Goal: Task Accomplishment & Management: Manage account settings

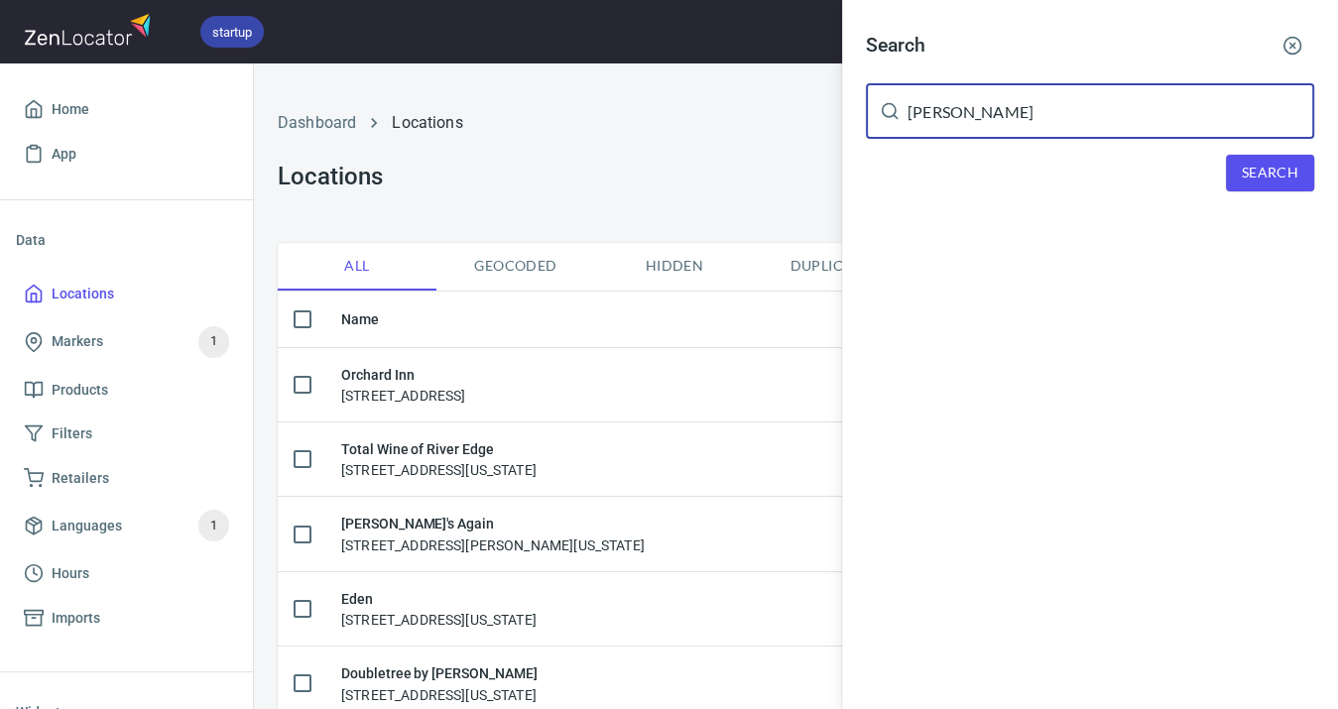
type input "[PERSON_NAME]"
click at [1249, 173] on span "Search" at bounding box center [1269, 173] width 57 height 25
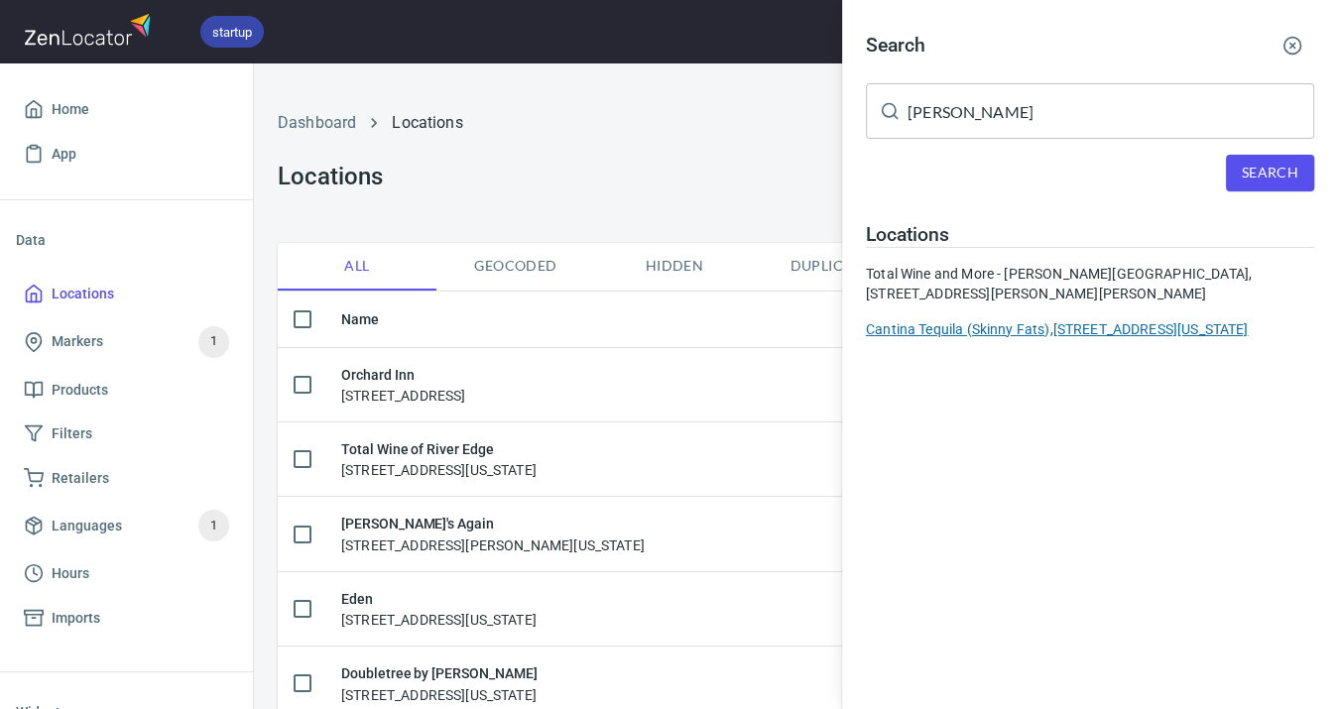
click at [1093, 321] on div "Cantina Tequila (Skinny Fats), [STREET_ADDRESS][US_STATE]" at bounding box center [1090, 329] width 448 height 20
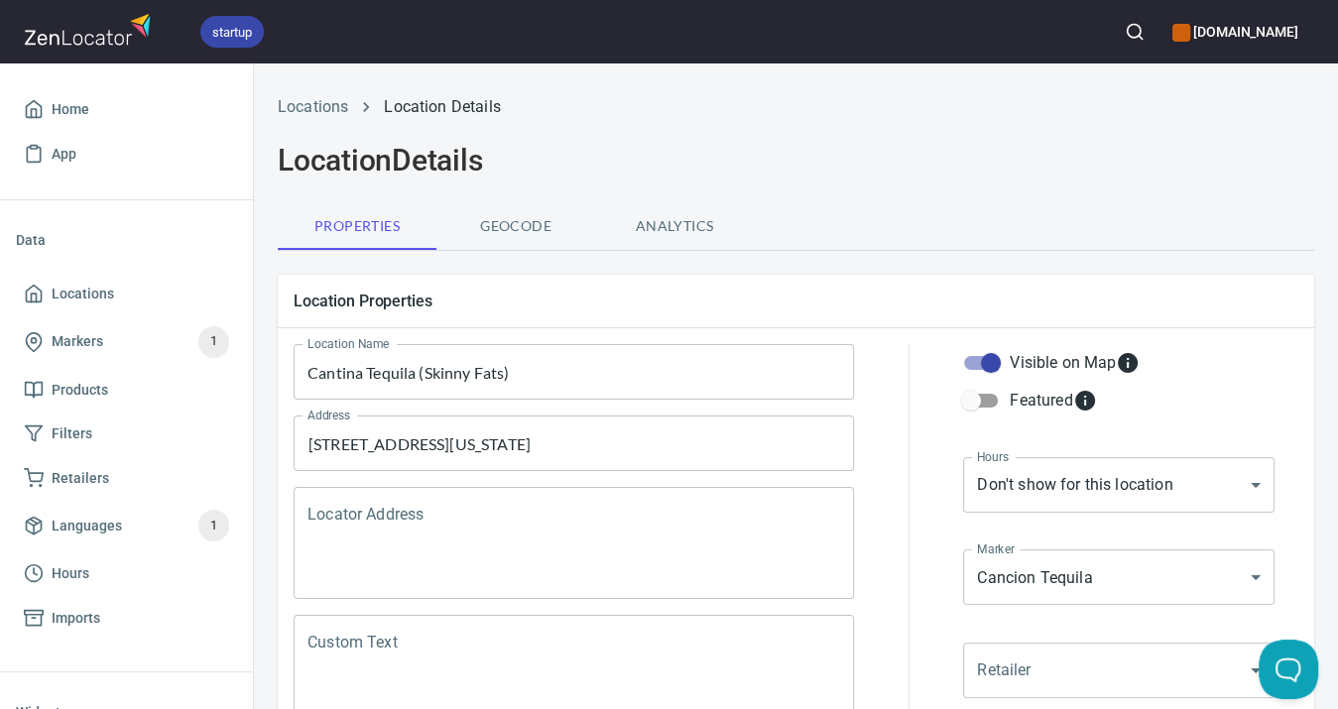
click at [997, 357] on input "Visible on Map" at bounding box center [990, 363] width 113 height 38
checkbox input "false"
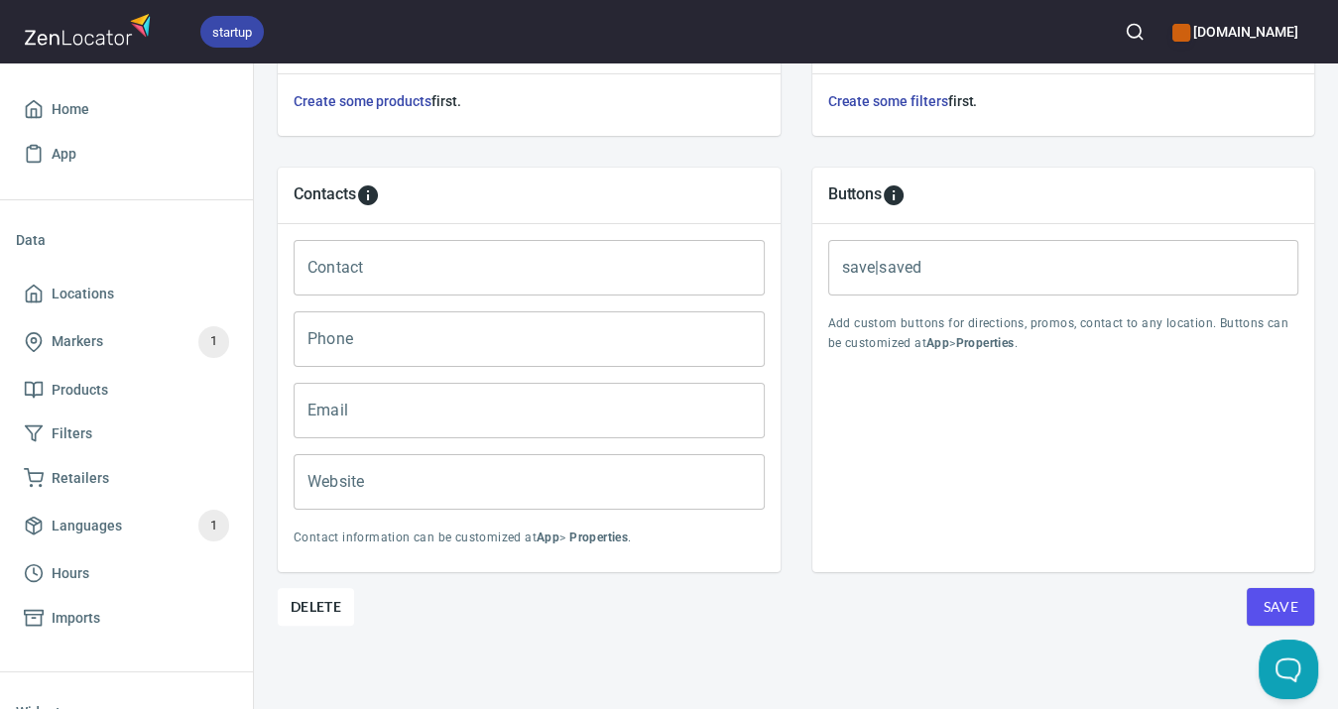
scroll to position [762, 0]
click at [1286, 598] on span "Save" at bounding box center [1280, 608] width 36 height 25
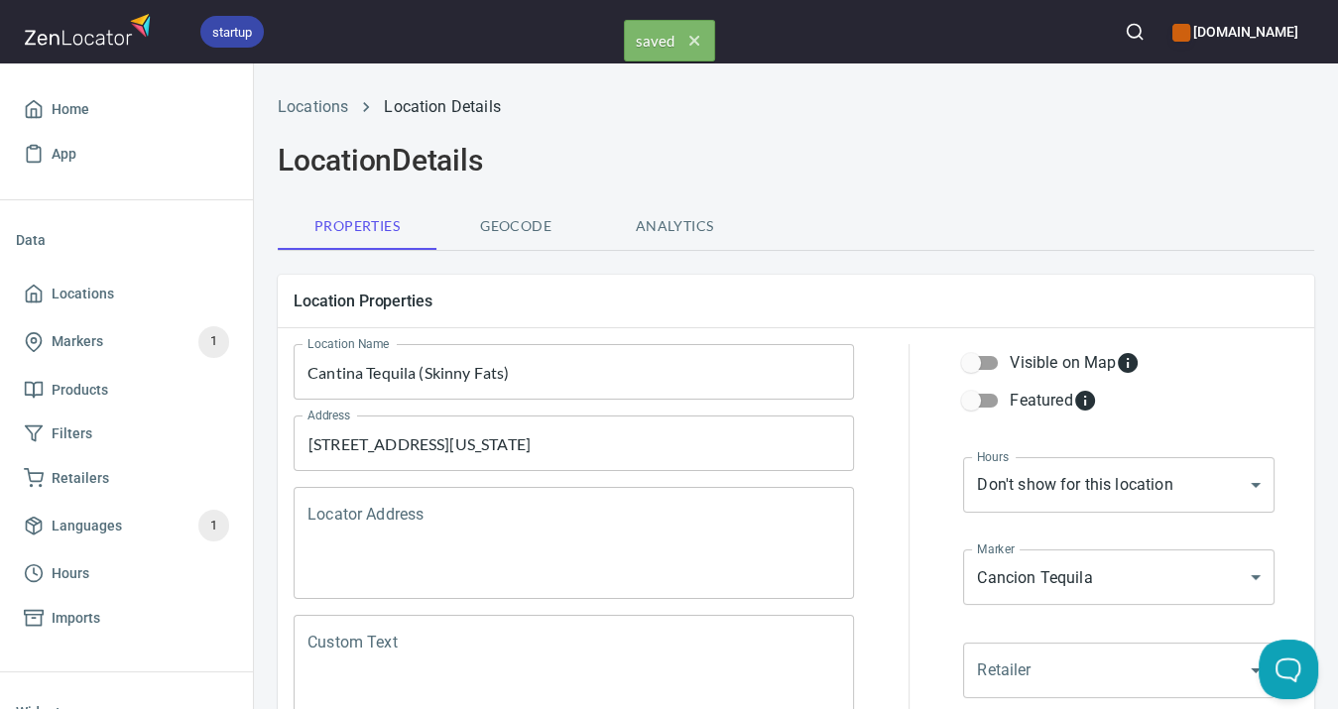
scroll to position [0, 0]
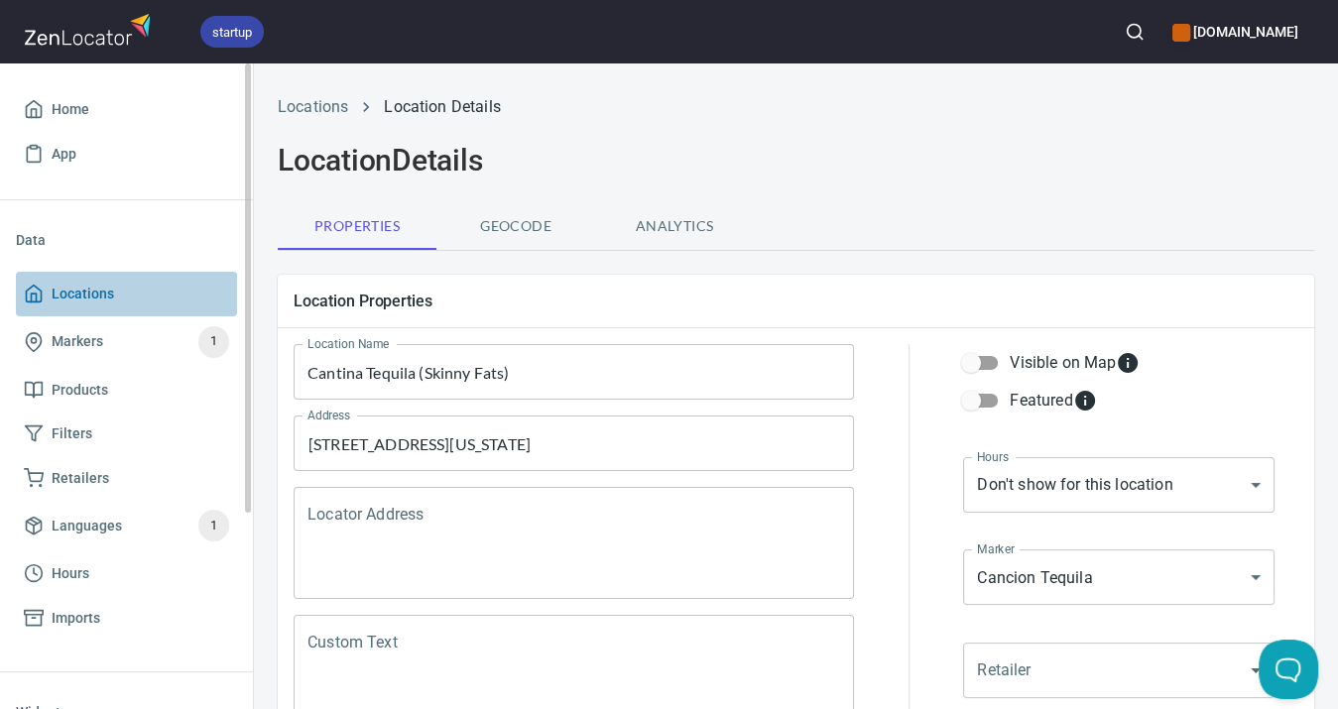
click at [79, 295] on span "Locations" at bounding box center [83, 294] width 62 height 25
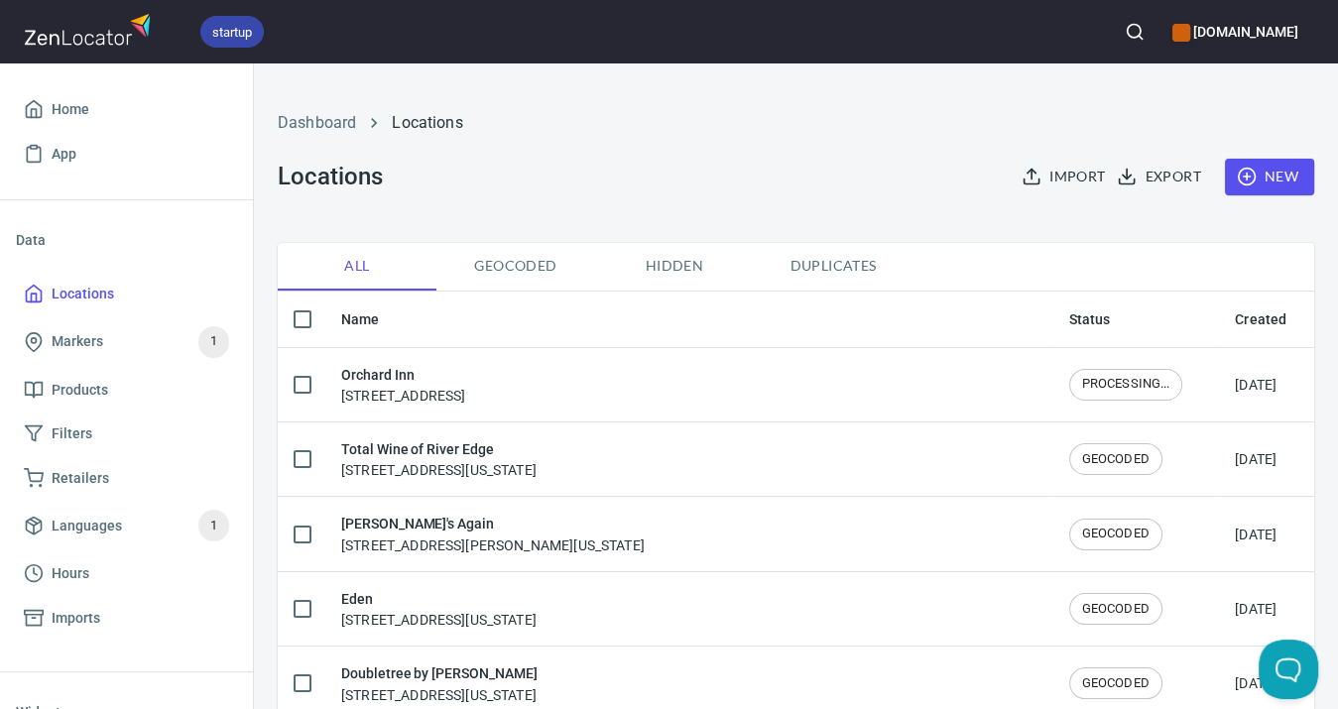
click at [1124, 32] on icon "button" at bounding box center [1134, 32] width 20 height 20
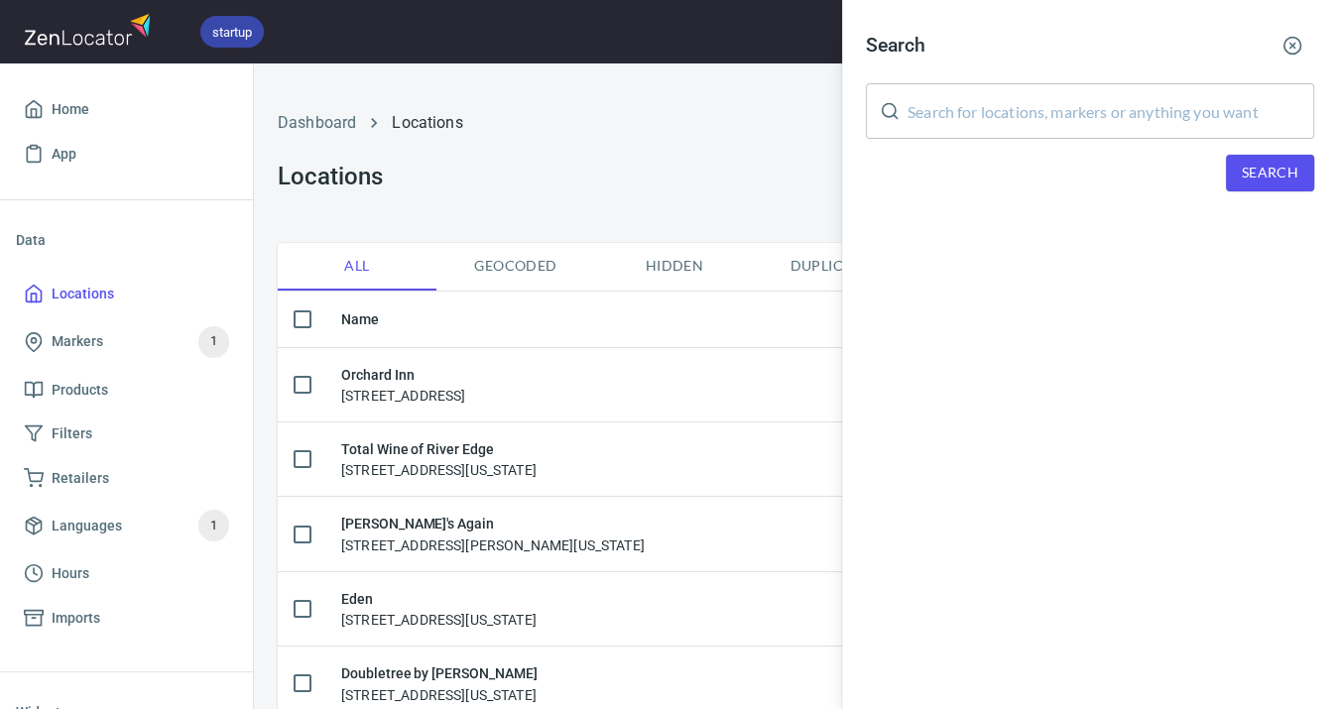
click at [1007, 112] on input "text" at bounding box center [1110, 111] width 407 height 56
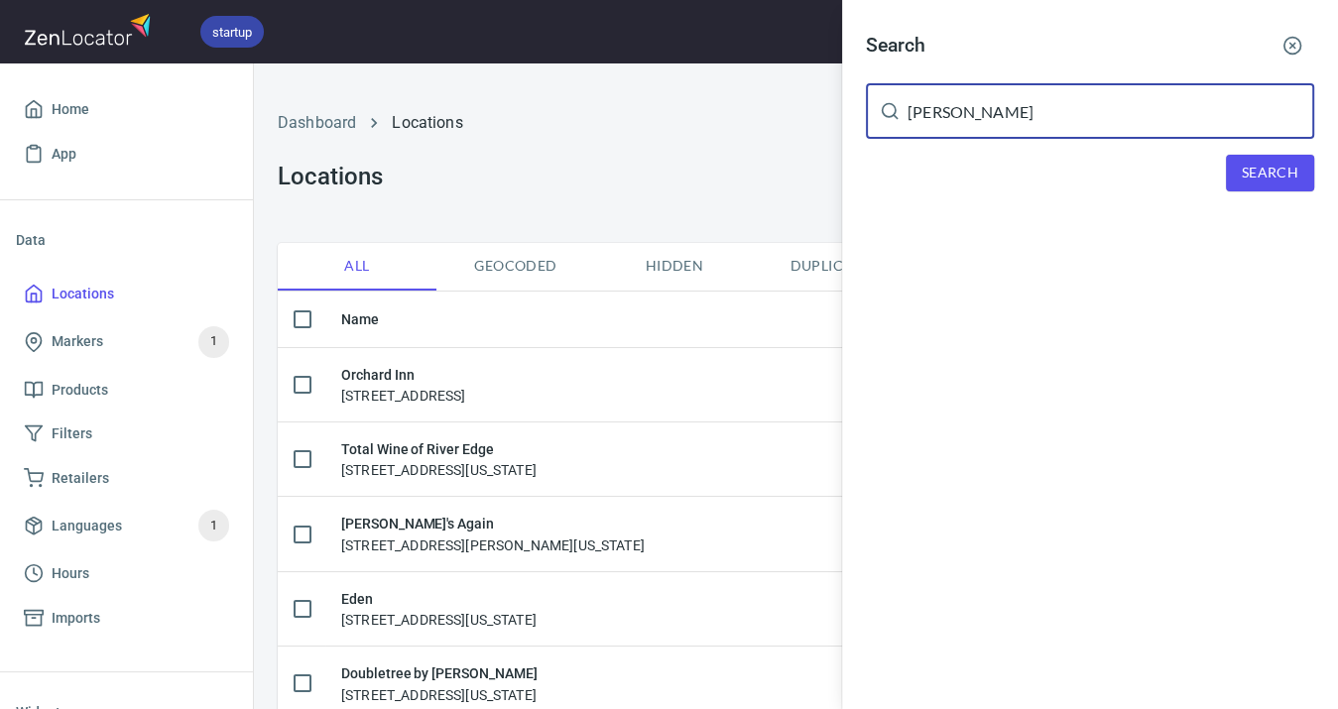
type input "[PERSON_NAME]"
click at [1267, 169] on span "Search" at bounding box center [1269, 173] width 57 height 25
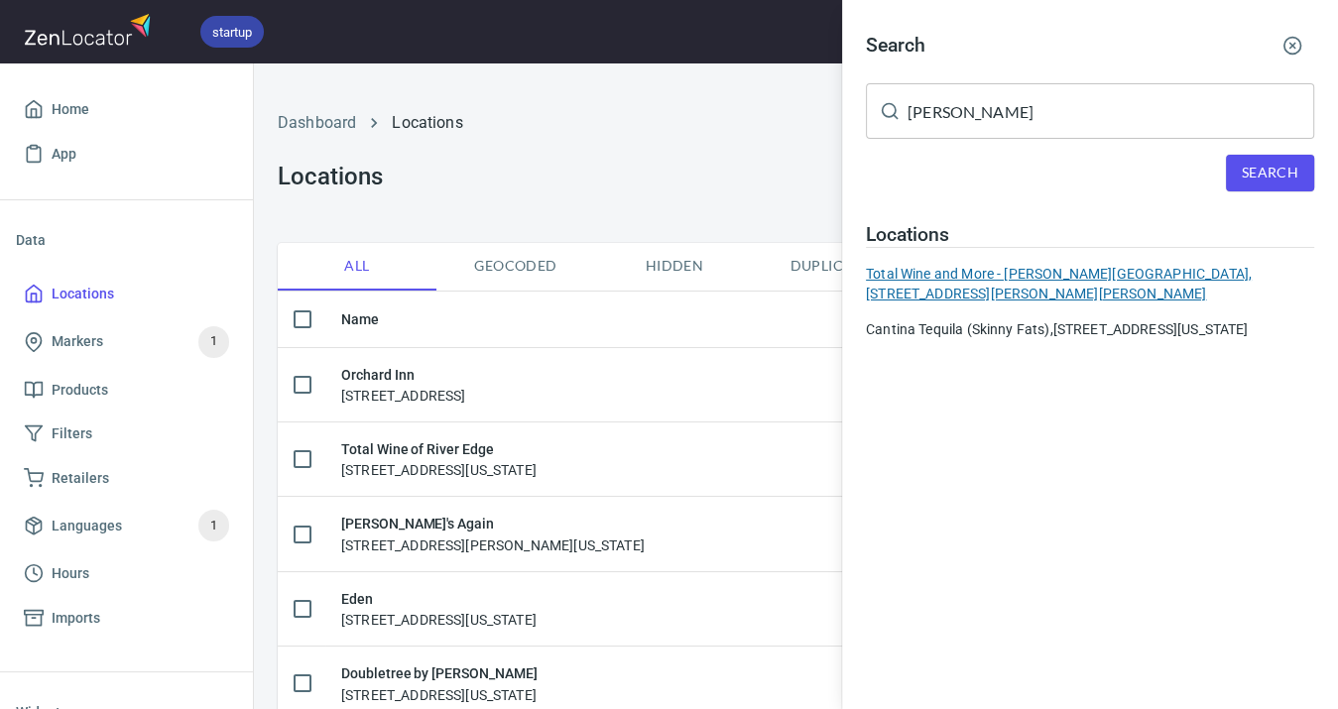
click at [1106, 269] on div "Total Wine and More - [PERSON_NAME][GEOGRAPHIC_DATA], [STREET_ADDRESS][PERSON_N…" at bounding box center [1090, 284] width 448 height 40
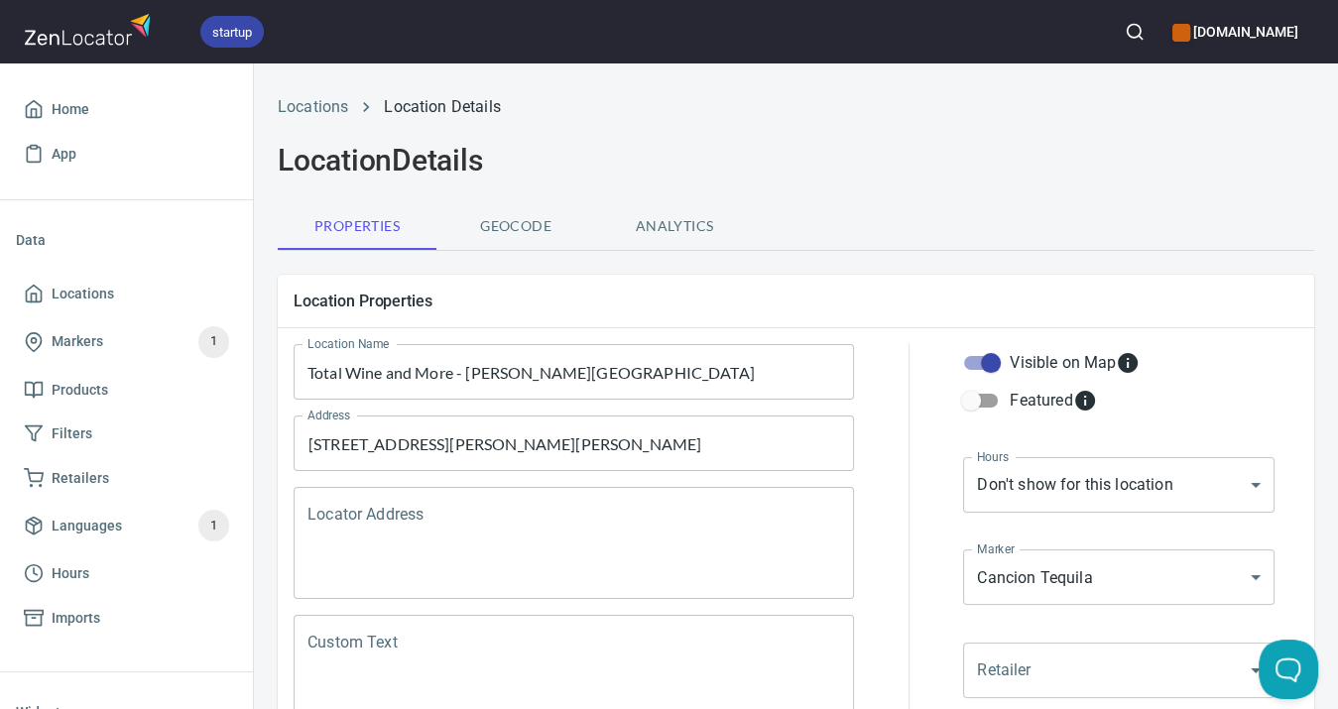
click at [988, 365] on input "Visible on Map" at bounding box center [990, 363] width 113 height 38
checkbox input "false"
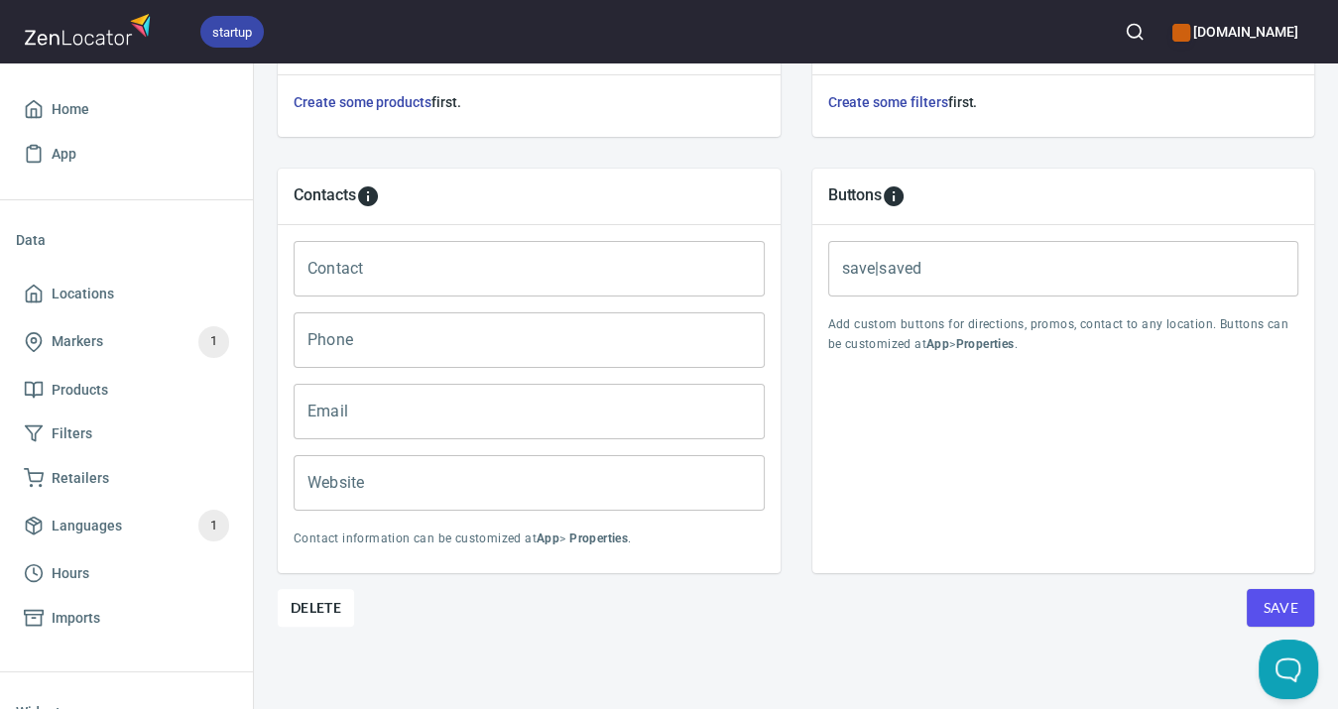
scroll to position [762, 0]
click at [1262, 596] on span "Save" at bounding box center [1280, 608] width 36 height 25
click at [69, 298] on span "Locations" at bounding box center [83, 294] width 62 height 25
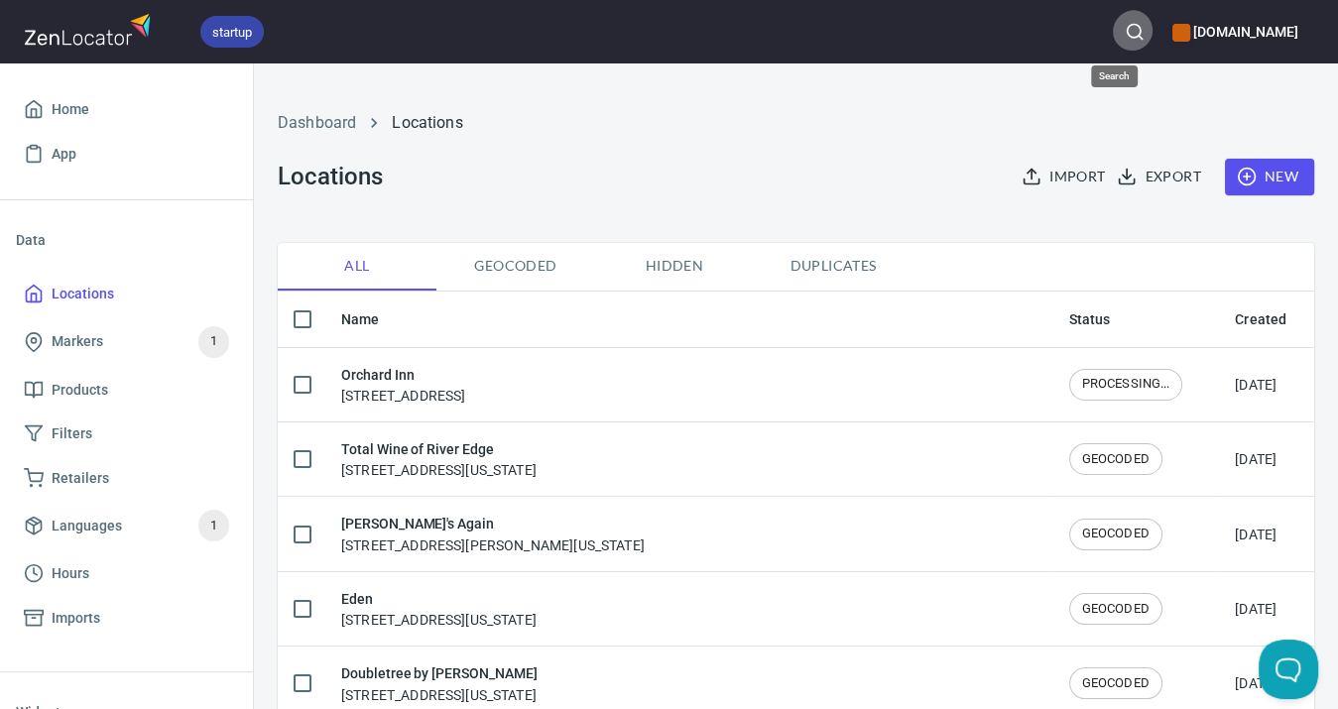
click at [1113, 32] on button "button" at bounding box center [1135, 32] width 44 height 44
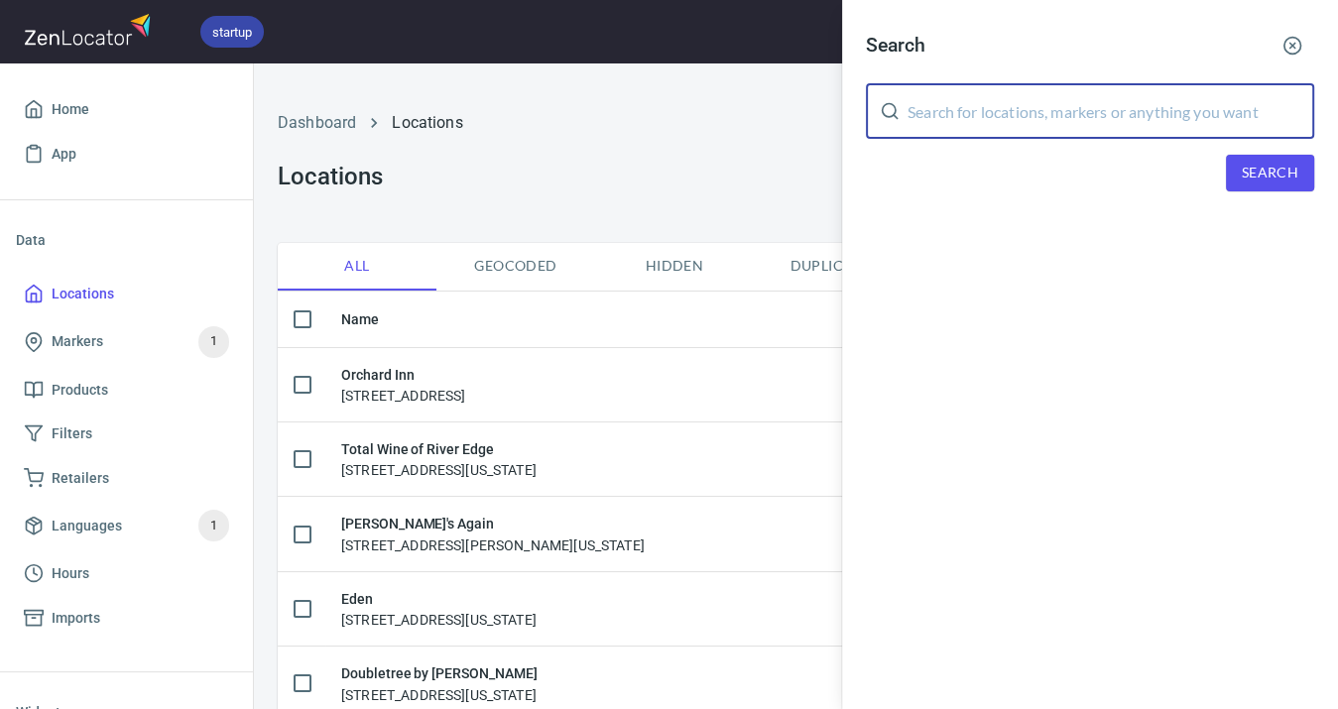
click at [1011, 109] on input "text" at bounding box center [1110, 111] width 407 height 56
type input "reno"
click at [1277, 170] on span "Search" at bounding box center [1269, 173] width 57 height 25
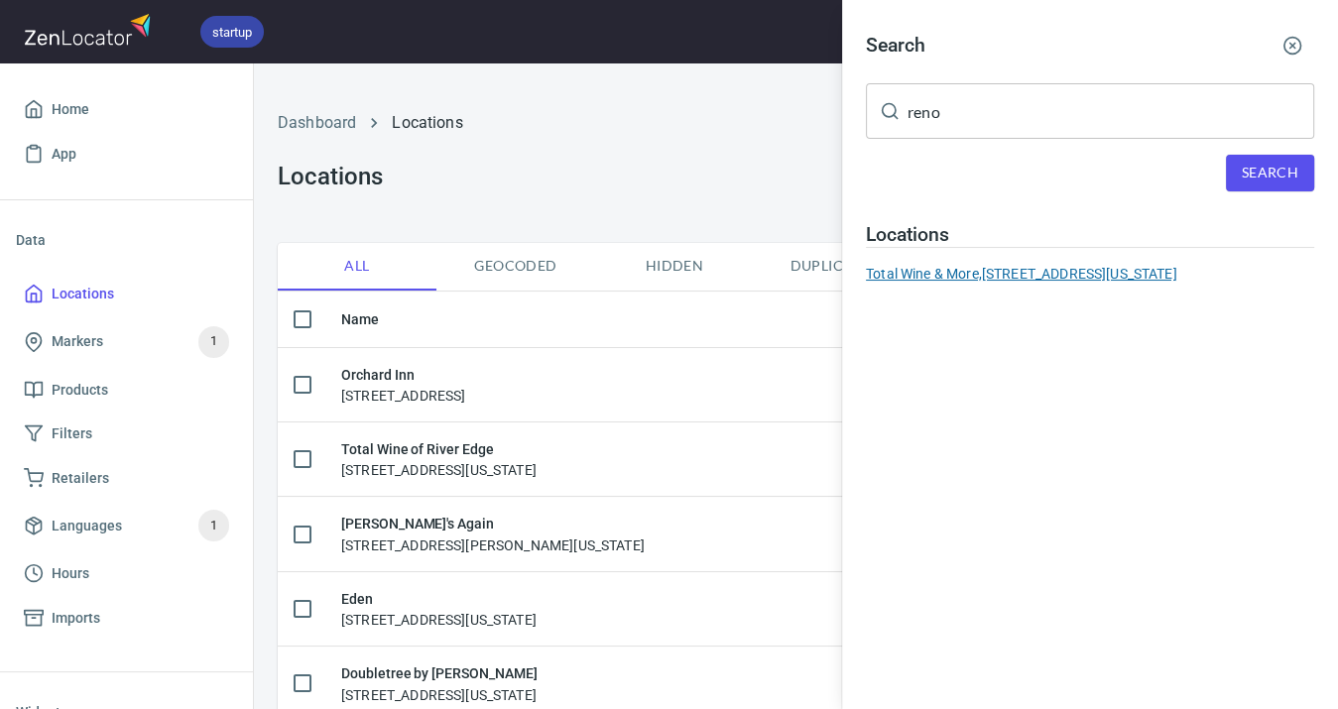
click at [1095, 270] on div "Total Wine & More, [STREET_ADDRESS][US_STATE]" at bounding box center [1090, 274] width 448 height 20
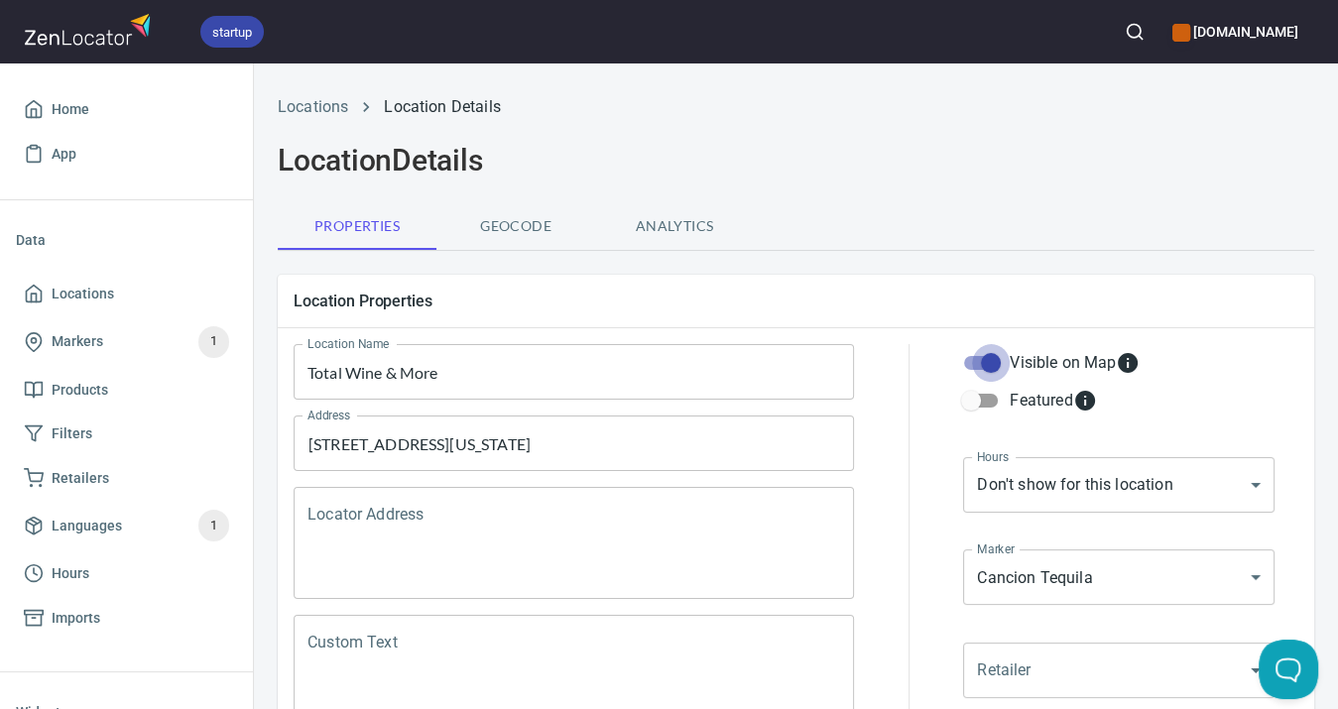
click at [993, 355] on input "Visible on Map" at bounding box center [990, 363] width 113 height 38
checkbox input "false"
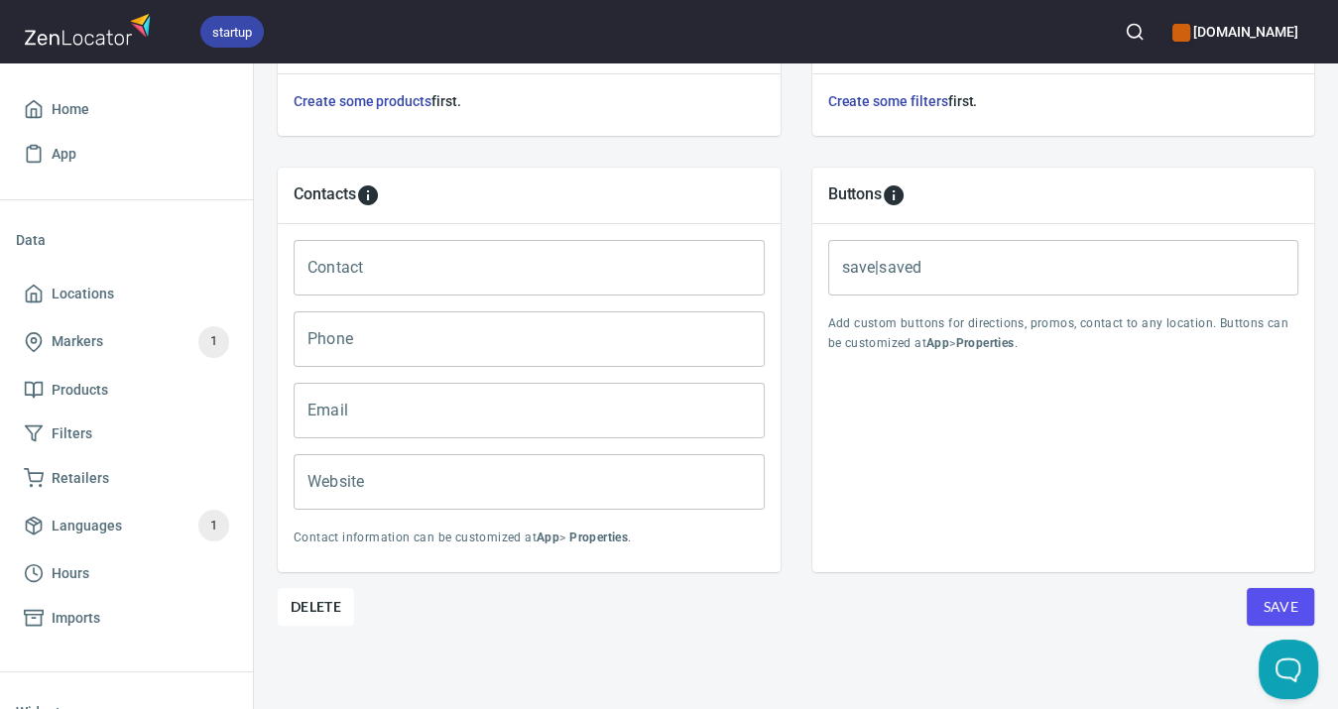
scroll to position [762, 0]
click at [1279, 589] on button "Save" at bounding box center [1279, 608] width 67 height 38
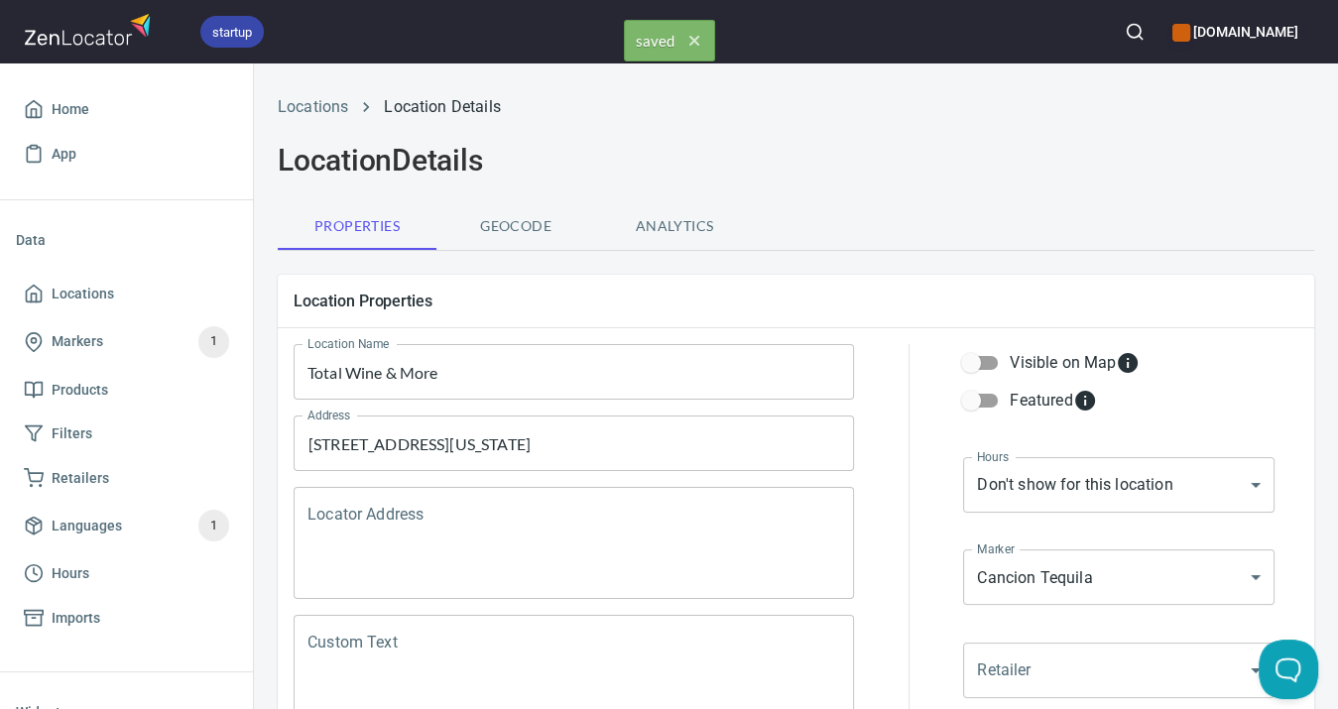
scroll to position [0, 0]
click at [83, 289] on span "Locations" at bounding box center [83, 294] width 62 height 25
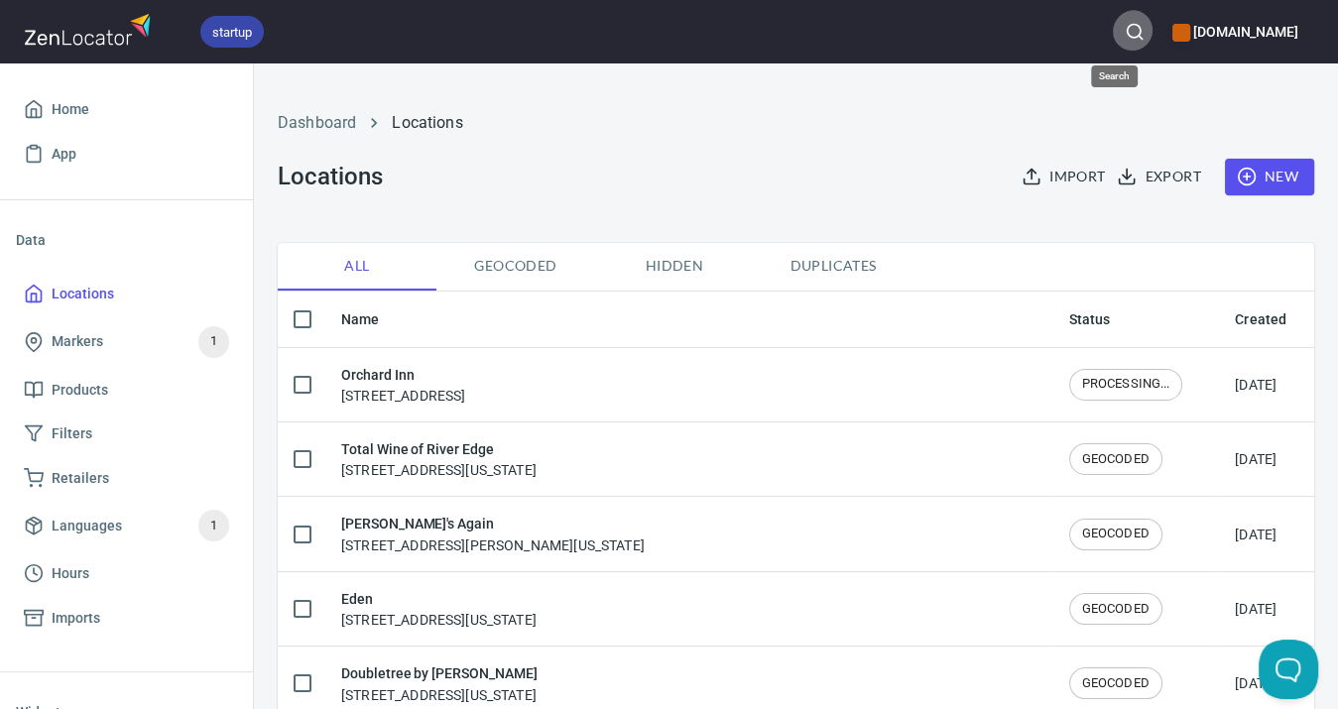
click at [1126, 27] on circle "button" at bounding box center [1132, 31] width 13 height 13
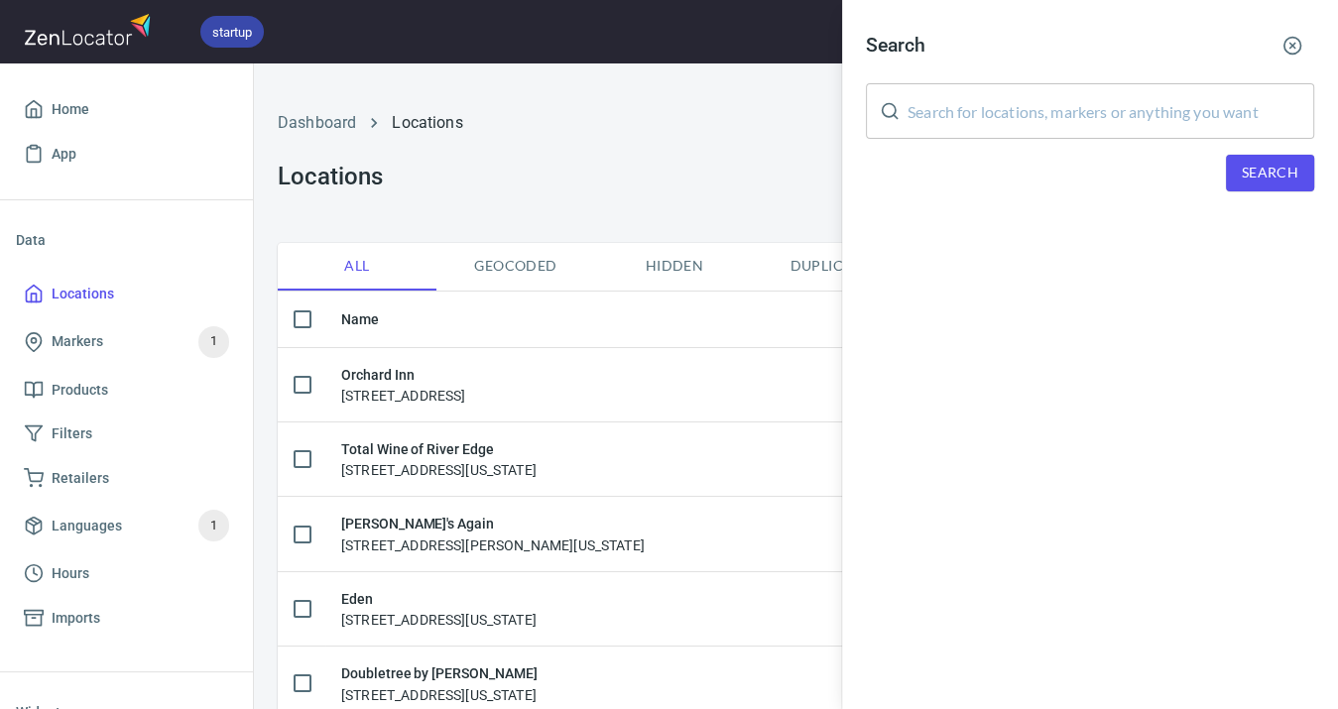
click at [1007, 97] on input "text" at bounding box center [1110, 111] width 407 height 56
click at [1273, 167] on span "Search" at bounding box center [1269, 173] width 57 height 25
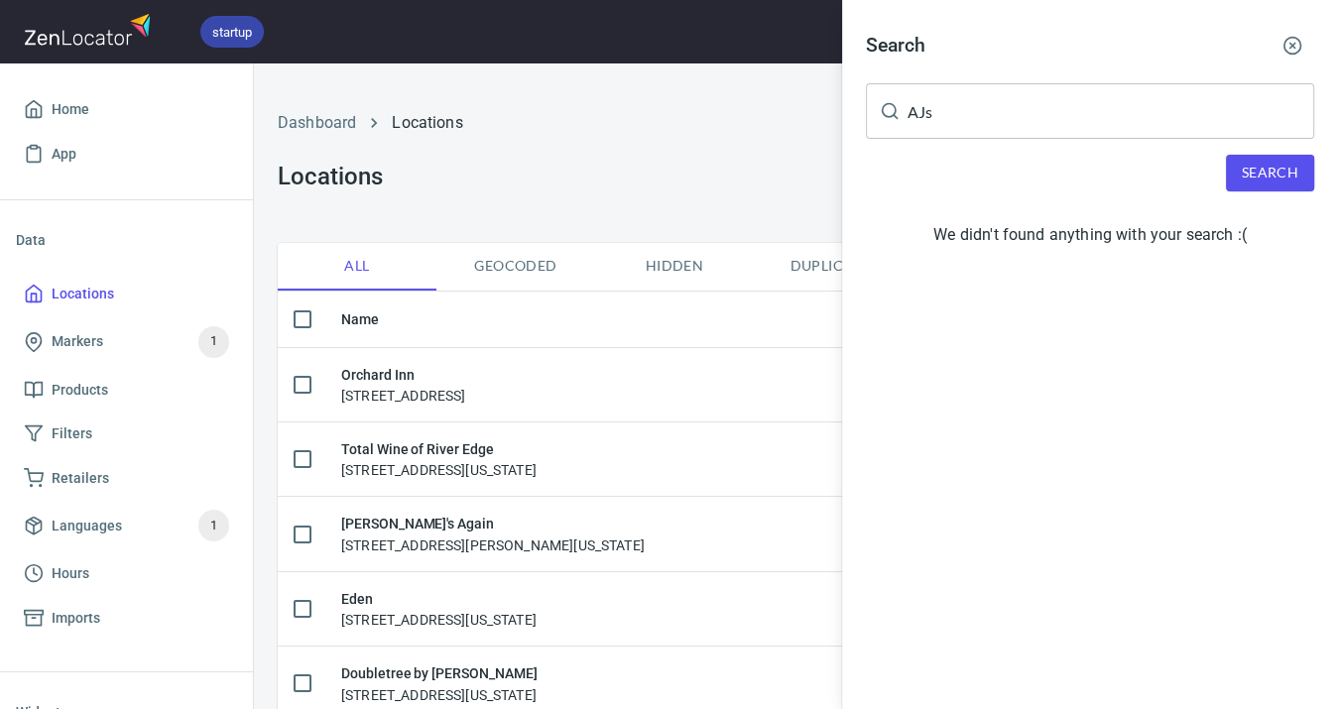
click at [971, 121] on input "AJs" at bounding box center [1110, 111] width 407 height 56
type input "AJ"
click at [1265, 177] on span "Search" at bounding box center [1269, 173] width 57 height 25
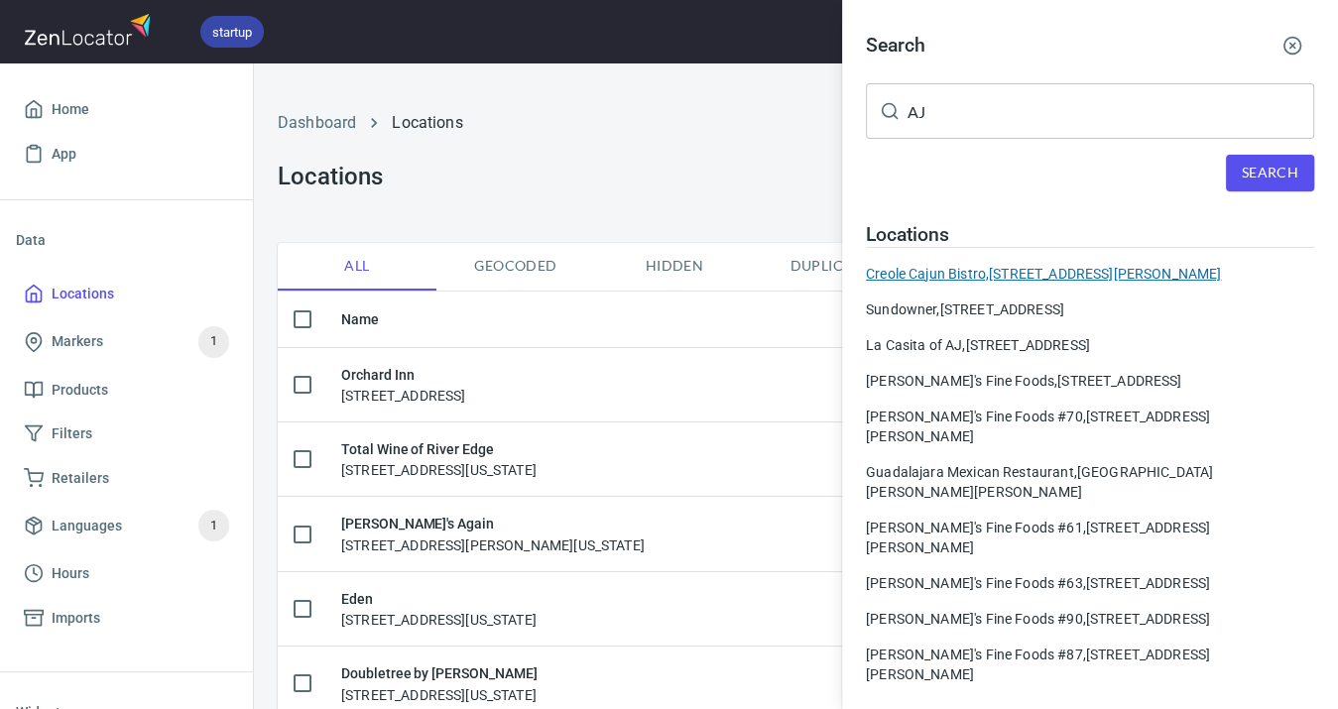
click at [1035, 266] on div "Creole Cajun Bistro, [STREET_ADDRESS][PERSON_NAME]" at bounding box center [1090, 274] width 448 height 20
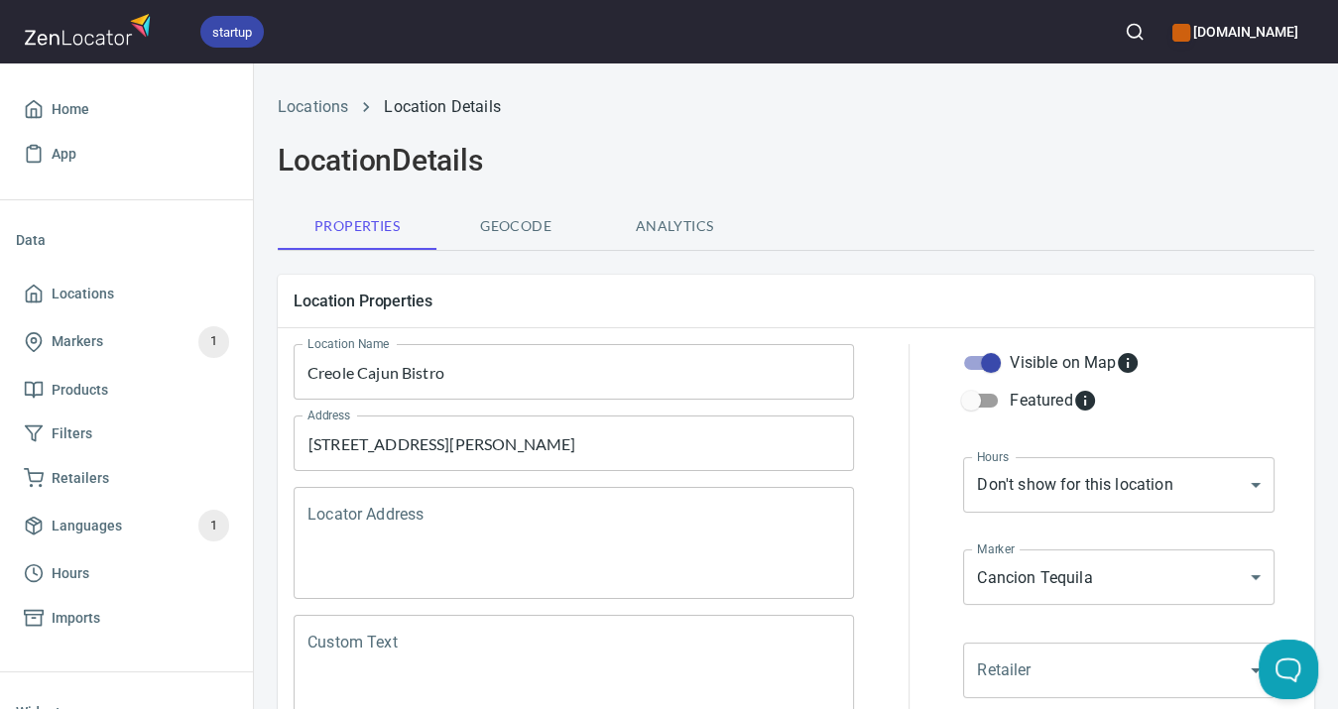
click at [989, 357] on input "Visible on Map" at bounding box center [990, 363] width 113 height 38
checkbox input "false"
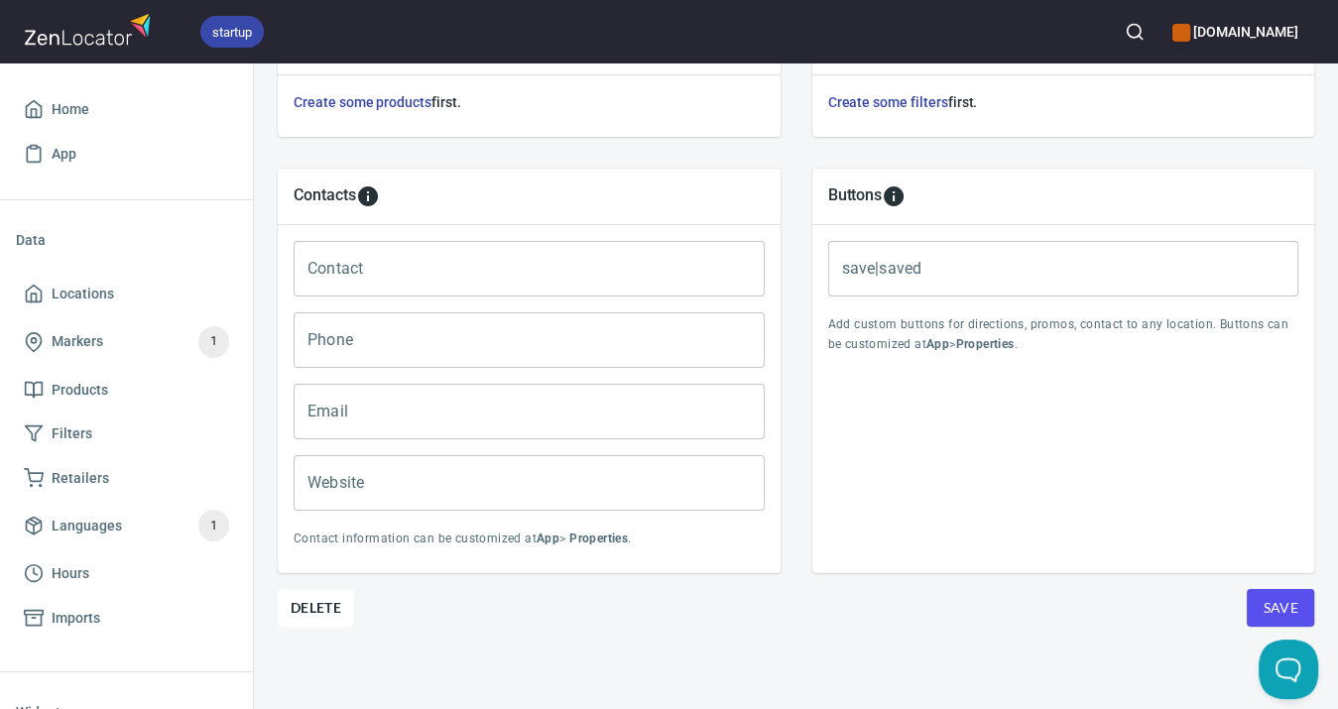
scroll to position [762, 0]
click at [1300, 593] on button "Save" at bounding box center [1279, 608] width 67 height 38
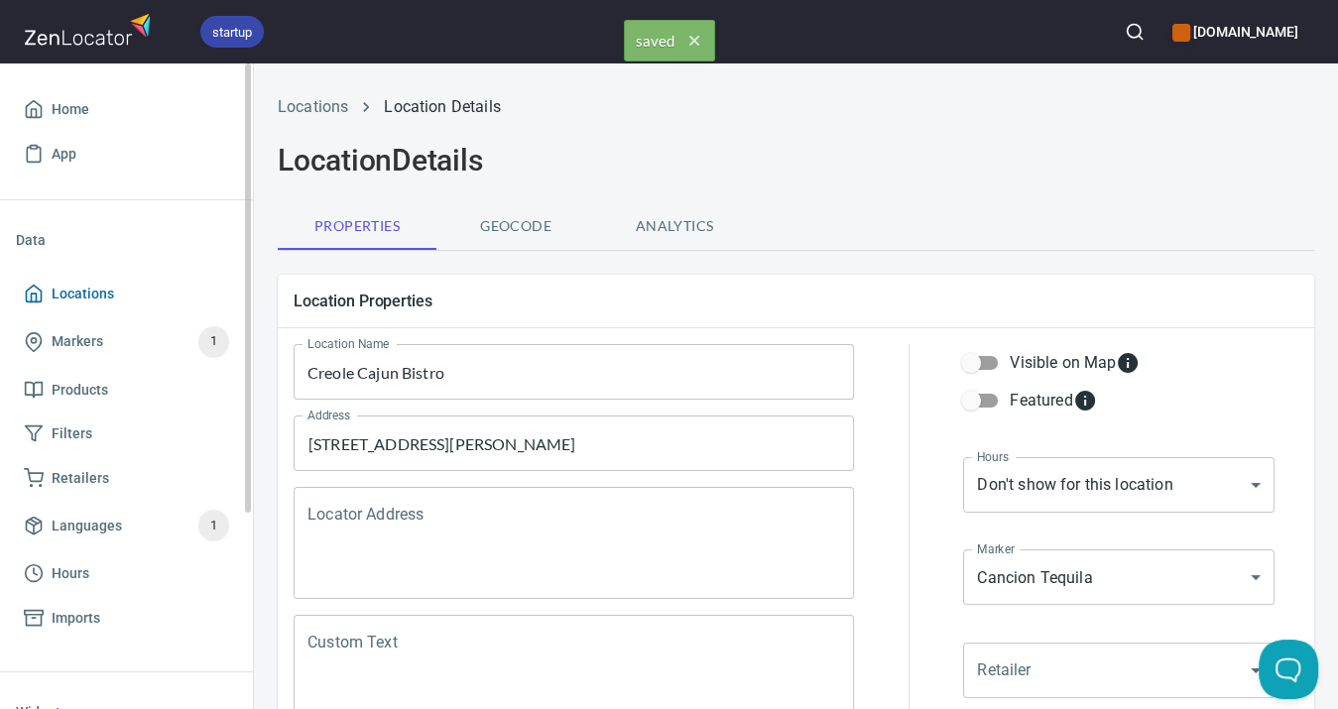
scroll to position [0, 0]
click at [67, 293] on span "Locations" at bounding box center [83, 294] width 62 height 25
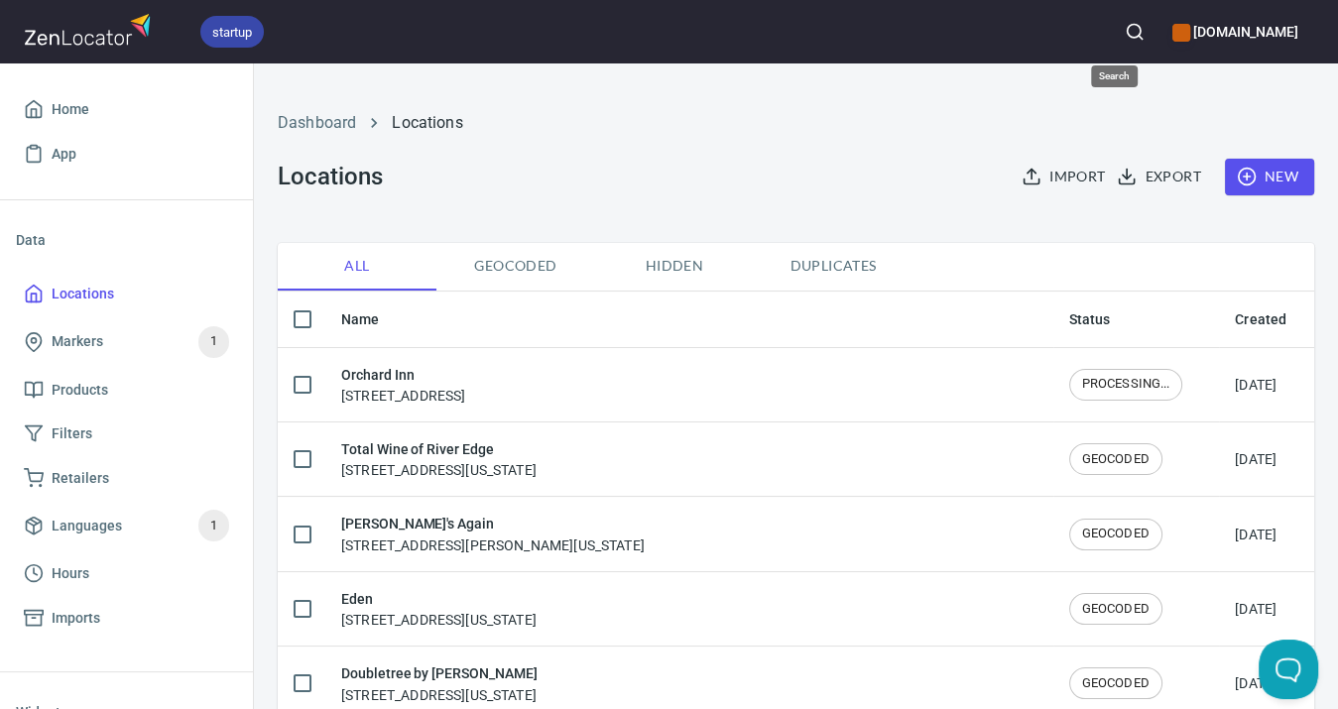
click at [1124, 30] on icon "button" at bounding box center [1134, 32] width 20 height 20
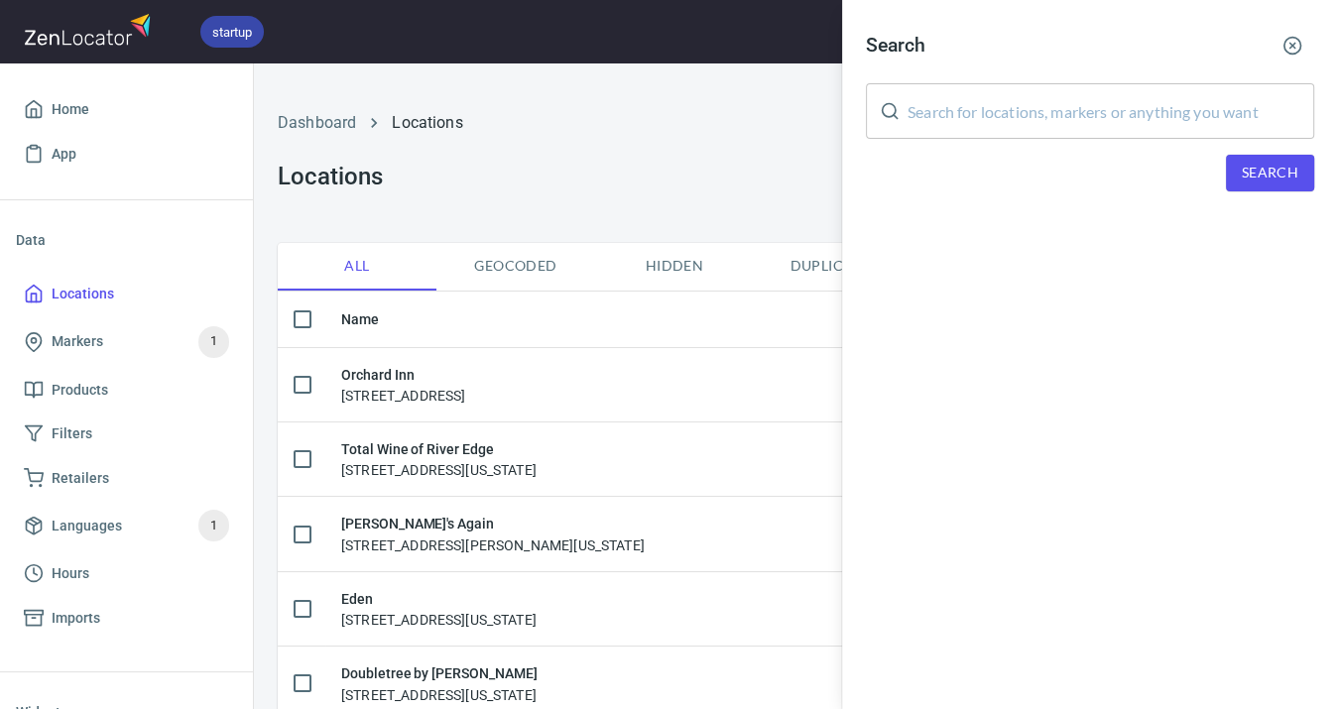
click at [1063, 107] on input "text" at bounding box center [1110, 111] width 407 height 56
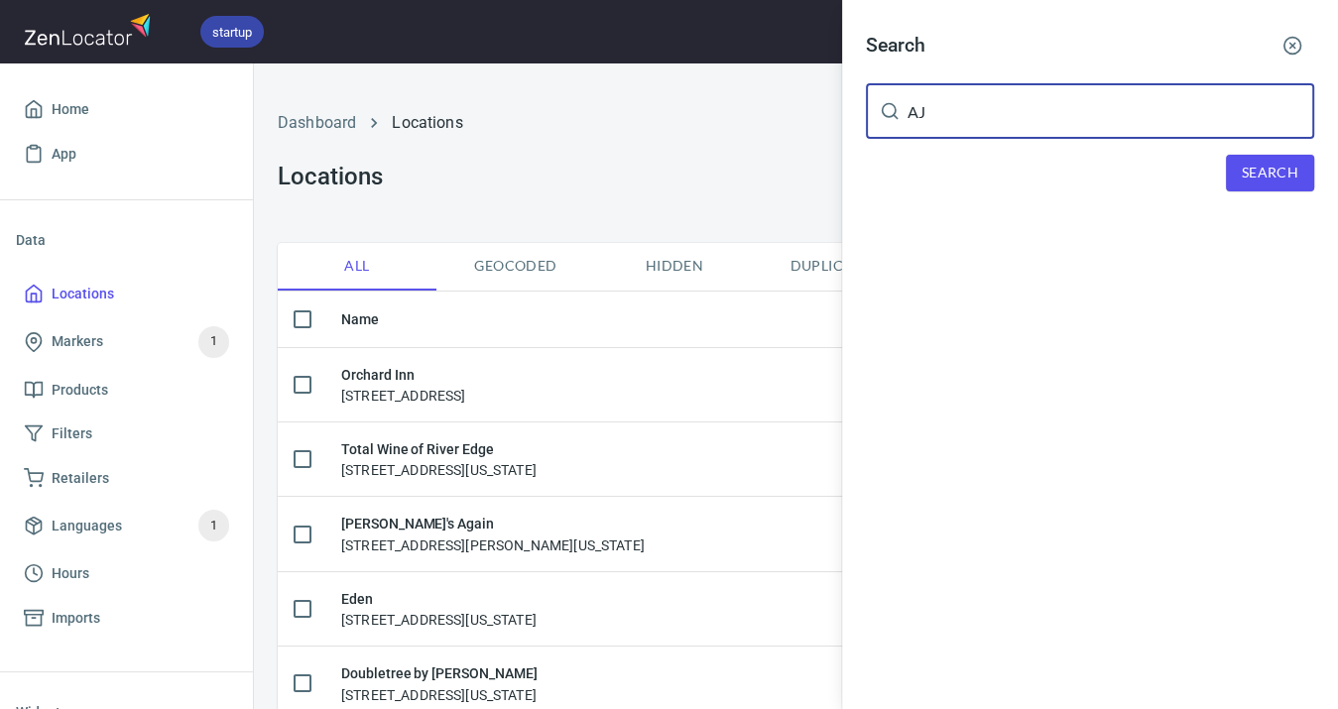
type input "AJ"
click at [1245, 162] on span "Search" at bounding box center [1269, 173] width 57 height 25
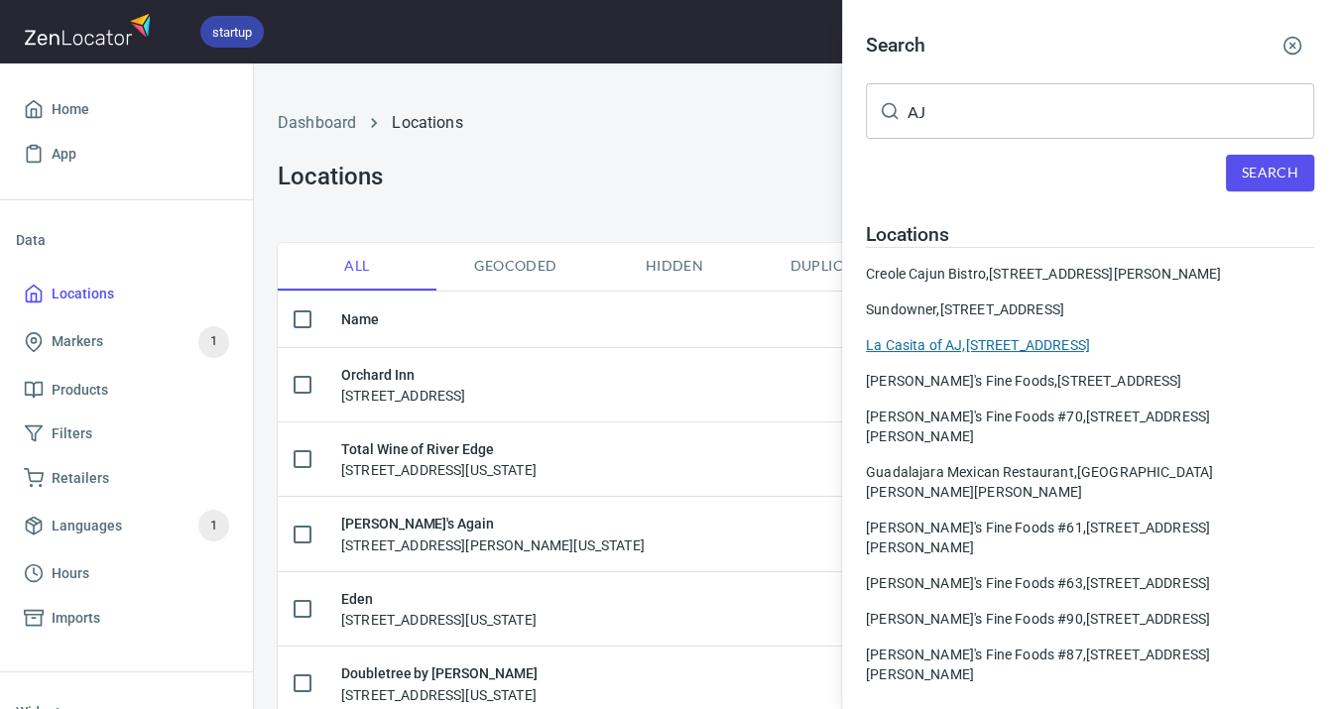
click at [1016, 337] on div "La Casita of AJ, [STREET_ADDRESS]" at bounding box center [1090, 345] width 448 height 20
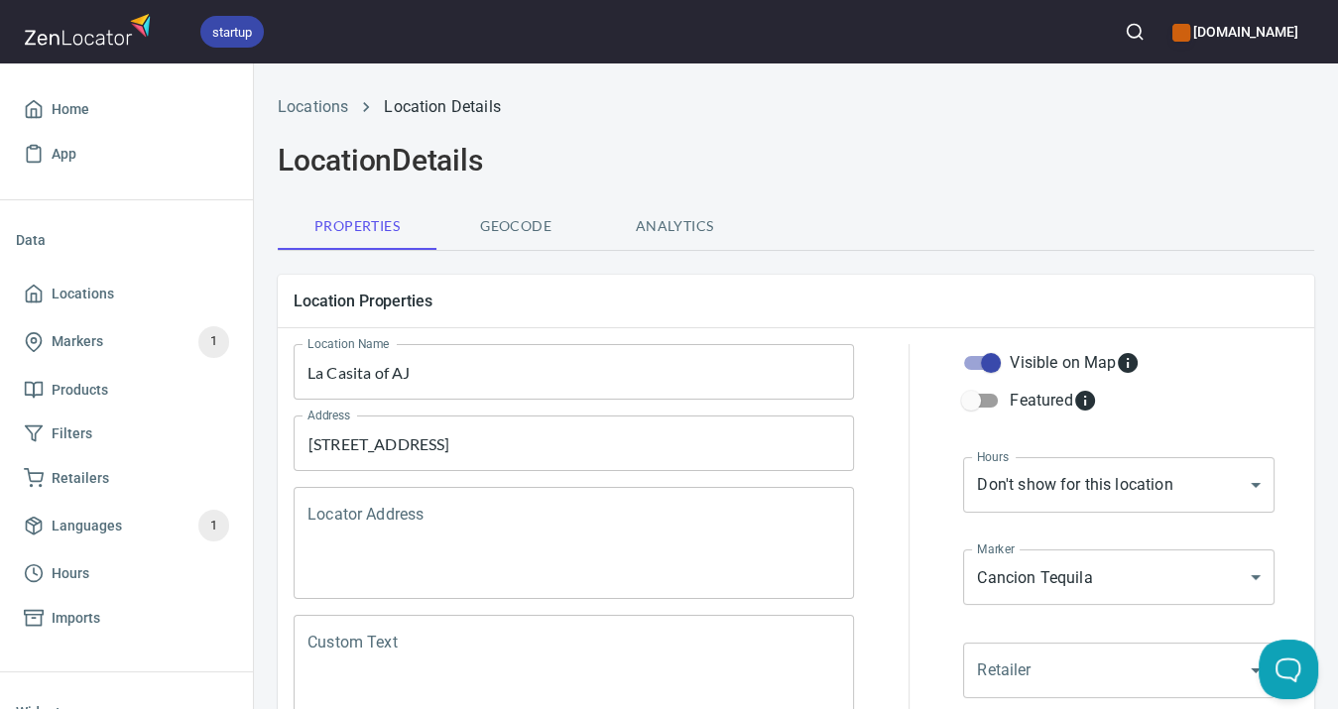
click at [999, 366] on input "Visible on Map" at bounding box center [990, 363] width 113 height 38
checkbox input "false"
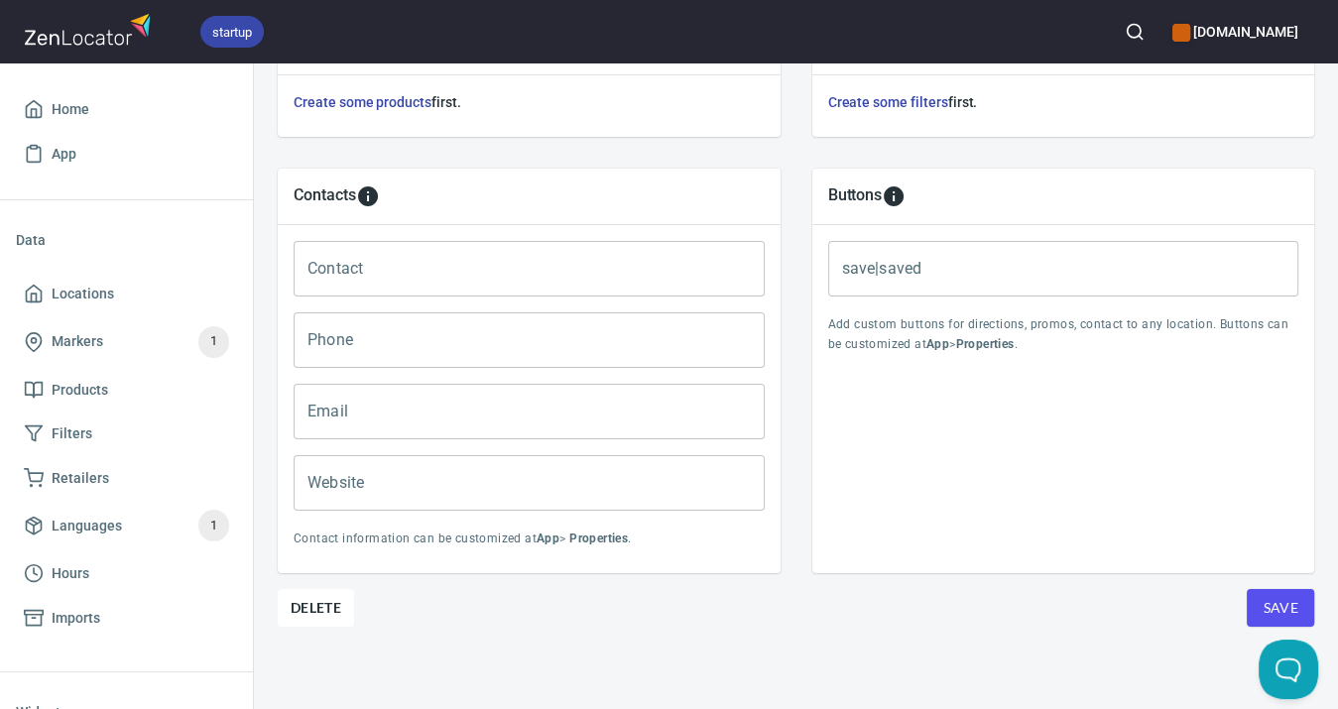
scroll to position [762, 0]
click at [1296, 602] on span "Save" at bounding box center [1280, 608] width 36 height 25
click at [82, 295] on span "Locations" at bounding box center [83, 294] width 62 height 25
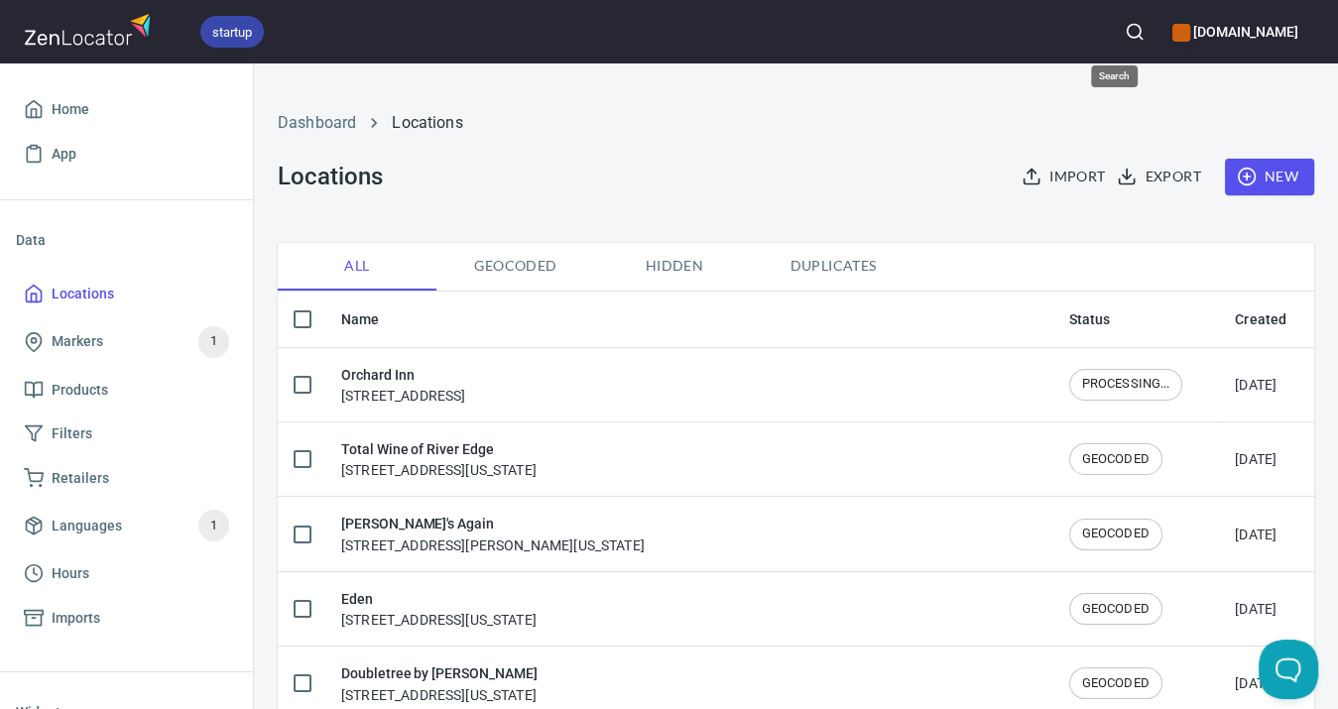
click at [1126, 26] on circle "button" at bounding box center [1132, 31] width 13 height 13
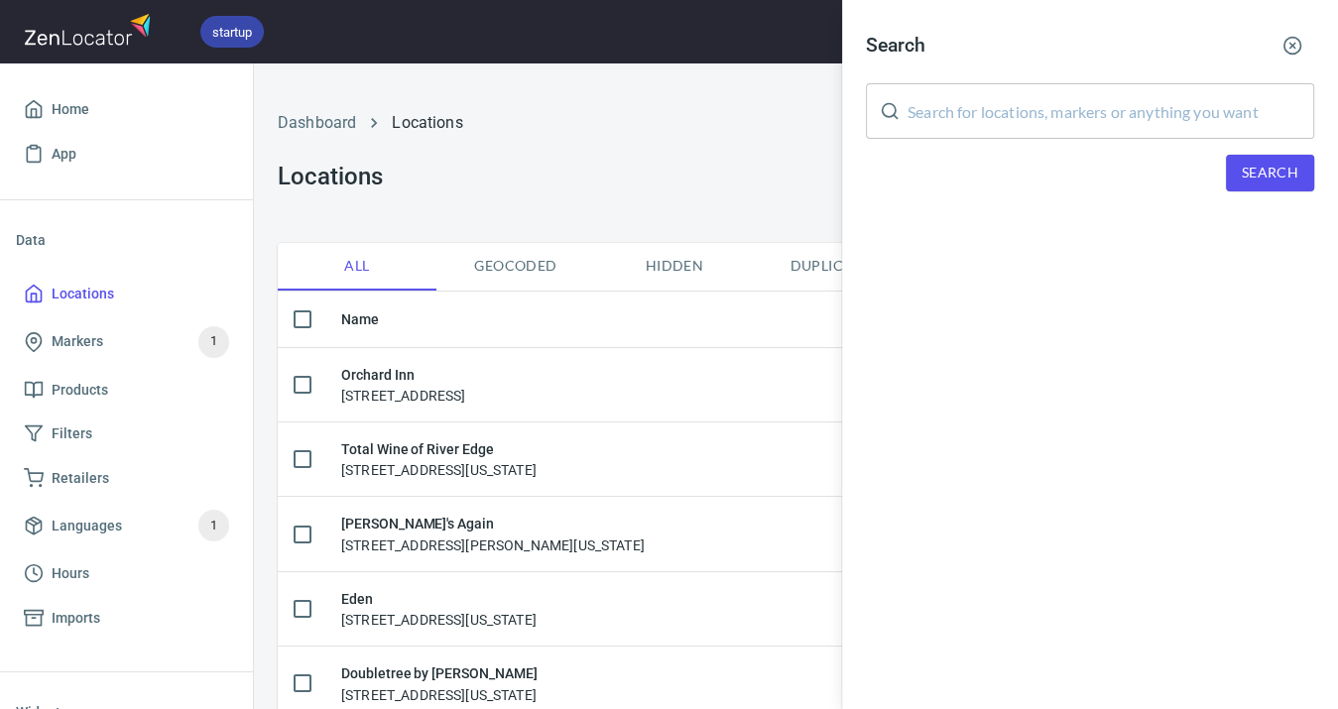
click at [1069, 107] on input "text" at bounding box center [1110, 111] width 407 height 56
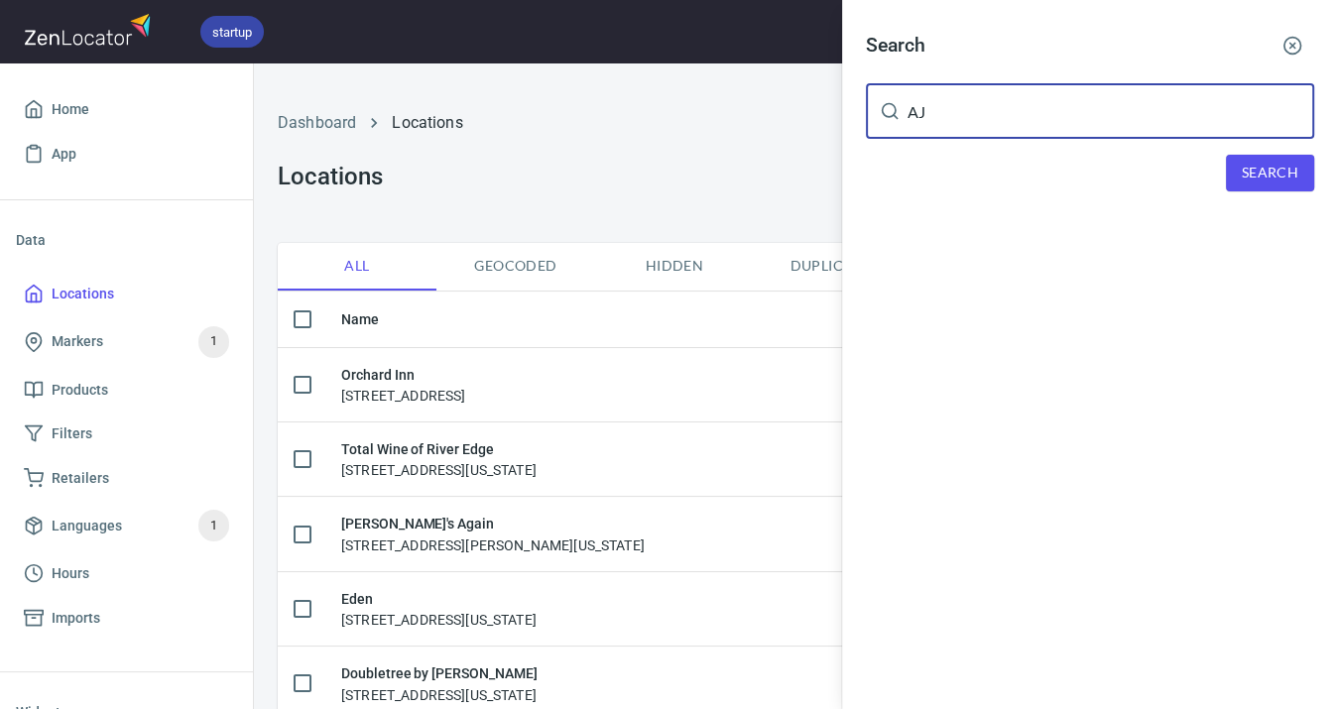
type input "AJ"
click at [1285, 166] on span "Search" at bounding box center [1269, 173] width 57 height 25
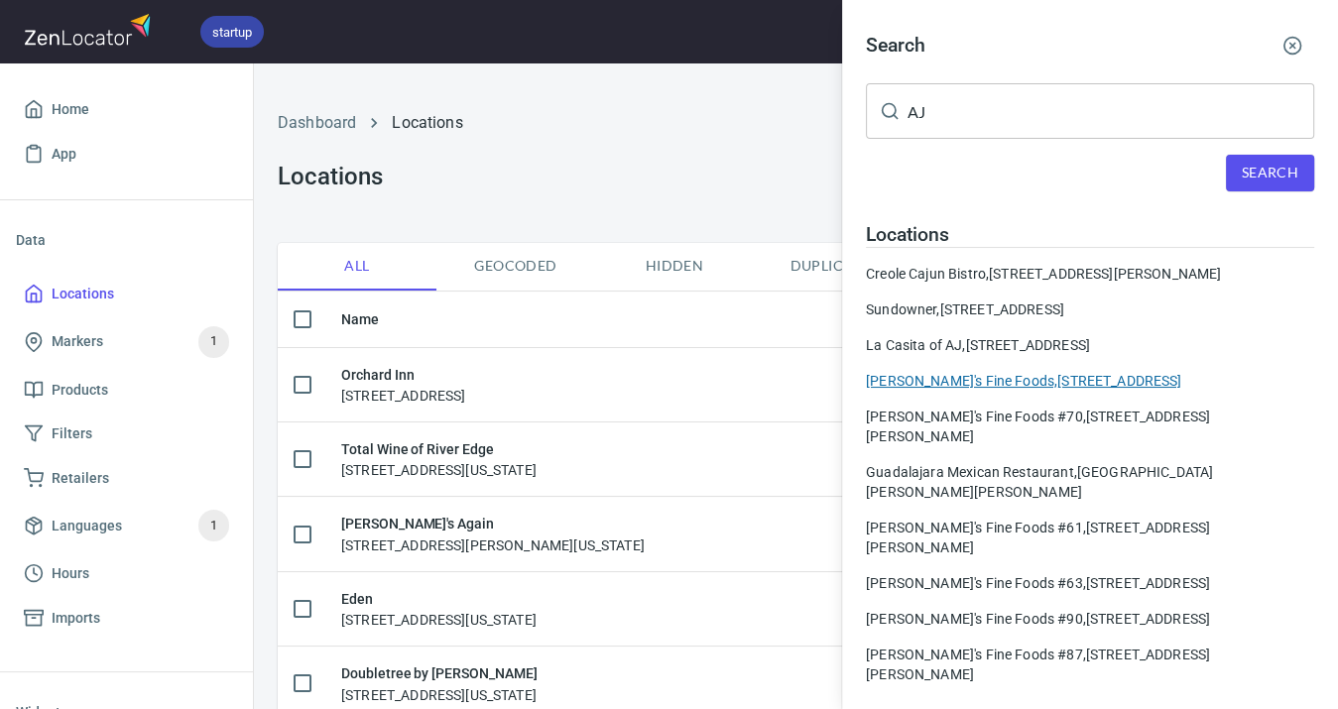
click at [1046, 373] on div "[PERSON_NAME]'s Fine Foods, [STREET_ADDRESS]" at bounding box center [1090, 381] width 448 height 20
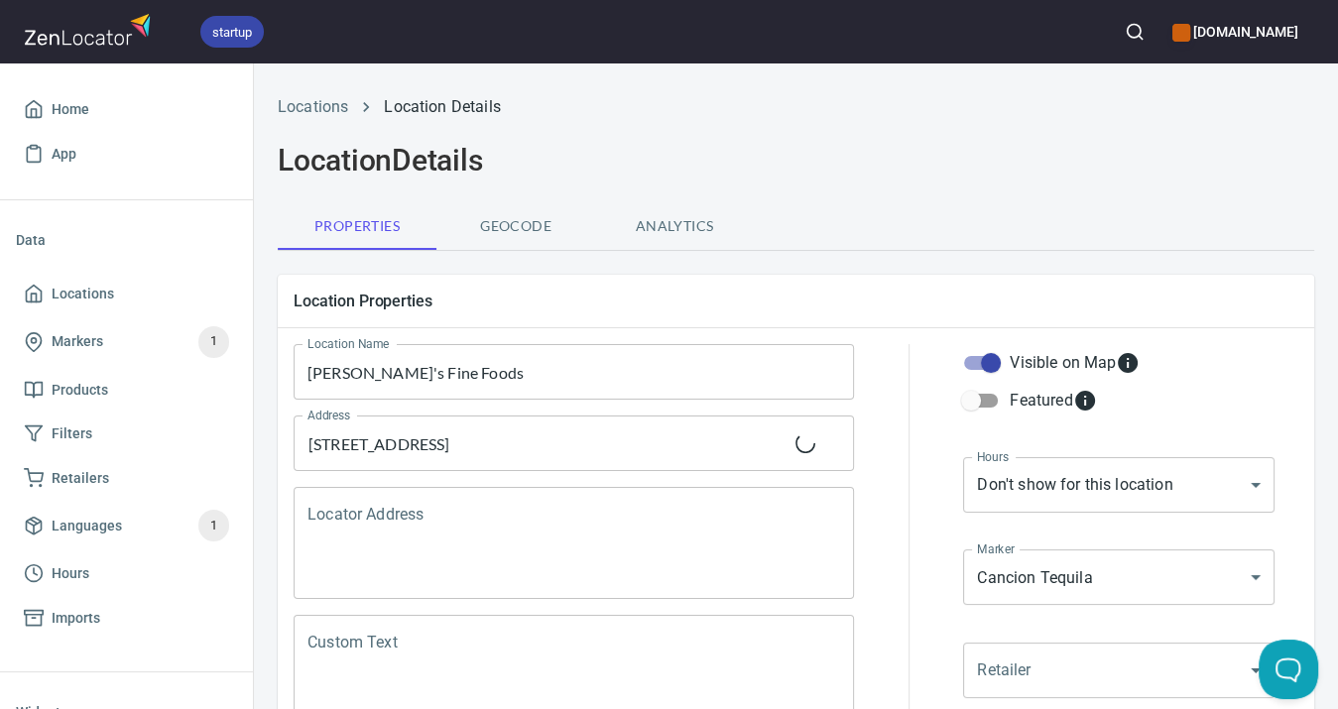
click at [989, 358] on input "Visible on Map" at bounding box center [990, 363] width 113 height 38
checkbox input "false"
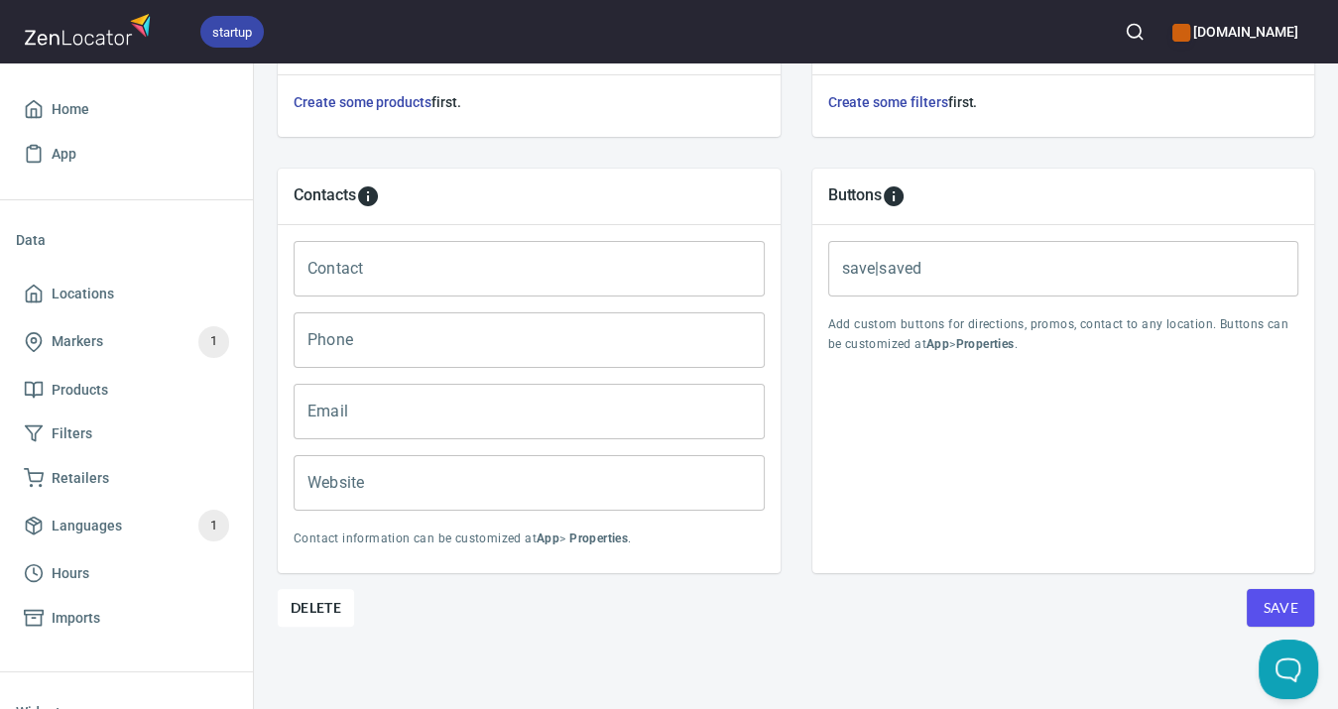
scroll to position [762, 0]
click at [1250, 599] on button "Save" at bounding box center [1279, 608] width 67 height 38
click at [102, 295] on span "Locations" at bounding box center [83, 294] width 62 height 25
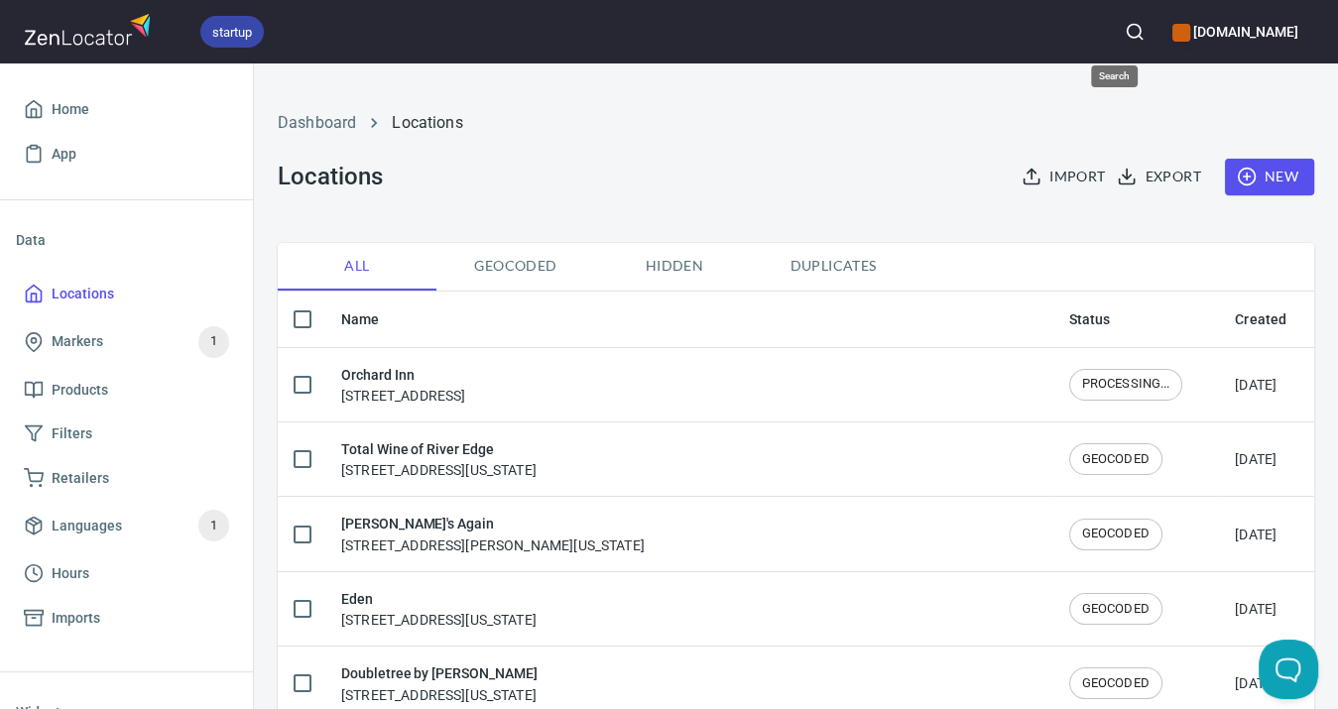
click at [1126, 28] on circle "button" at bounding box center [1132, 31] width 13 height 13
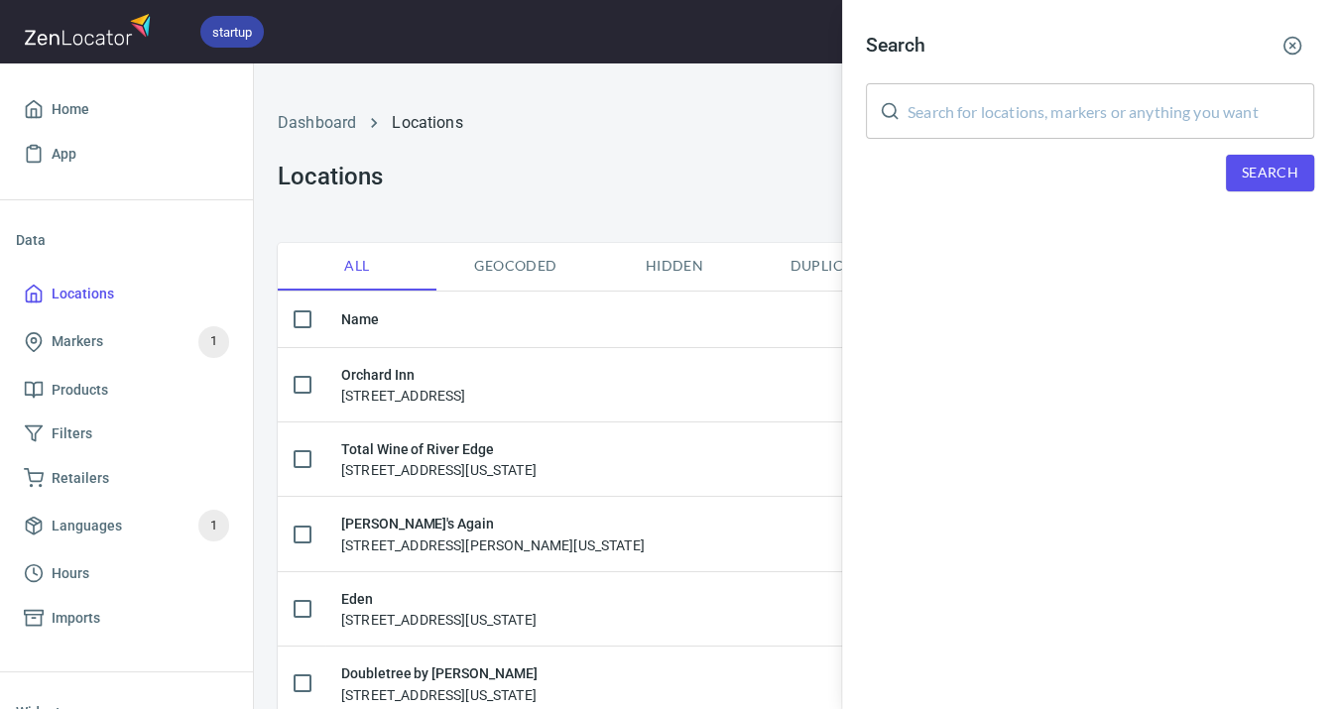
click at [1087, 99] on input "text" at bounding box center [1110, 111] width 407 height 56
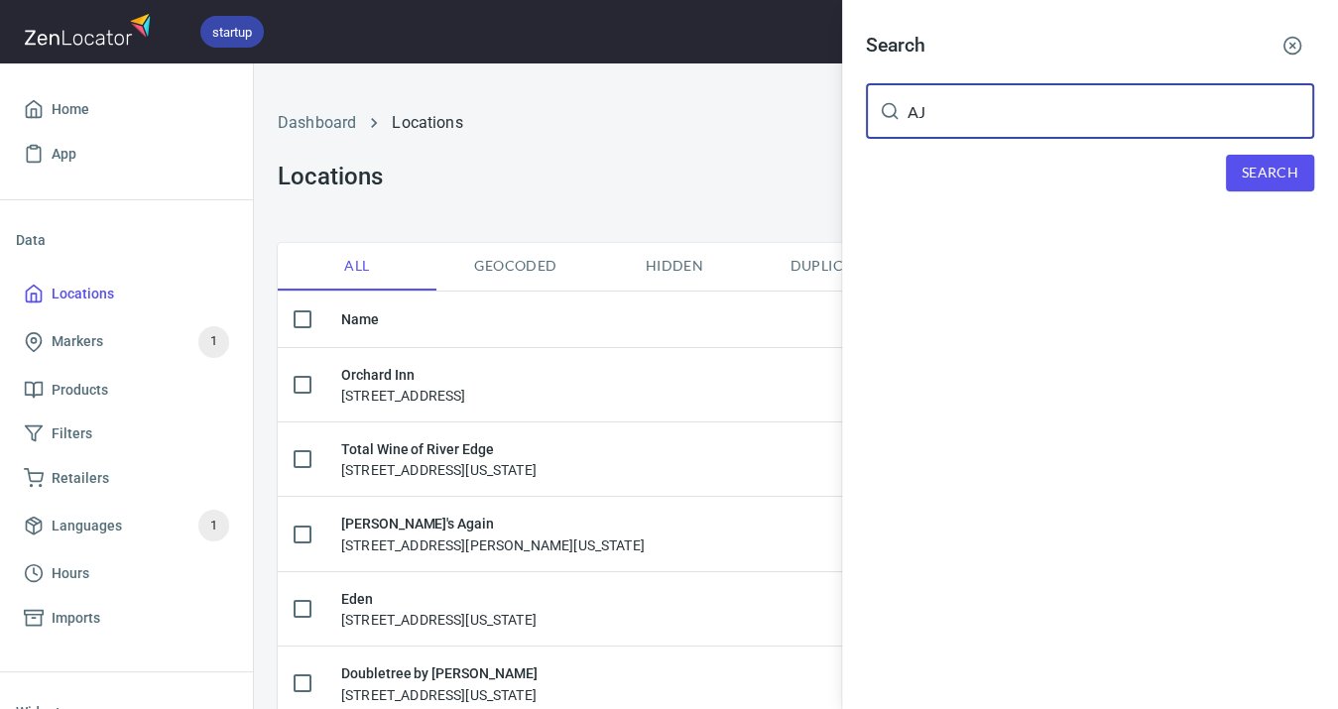
type input "AJ"
click at [1253, 171] on span "Search" at bounding box center [1269, 173] width 57 height 25
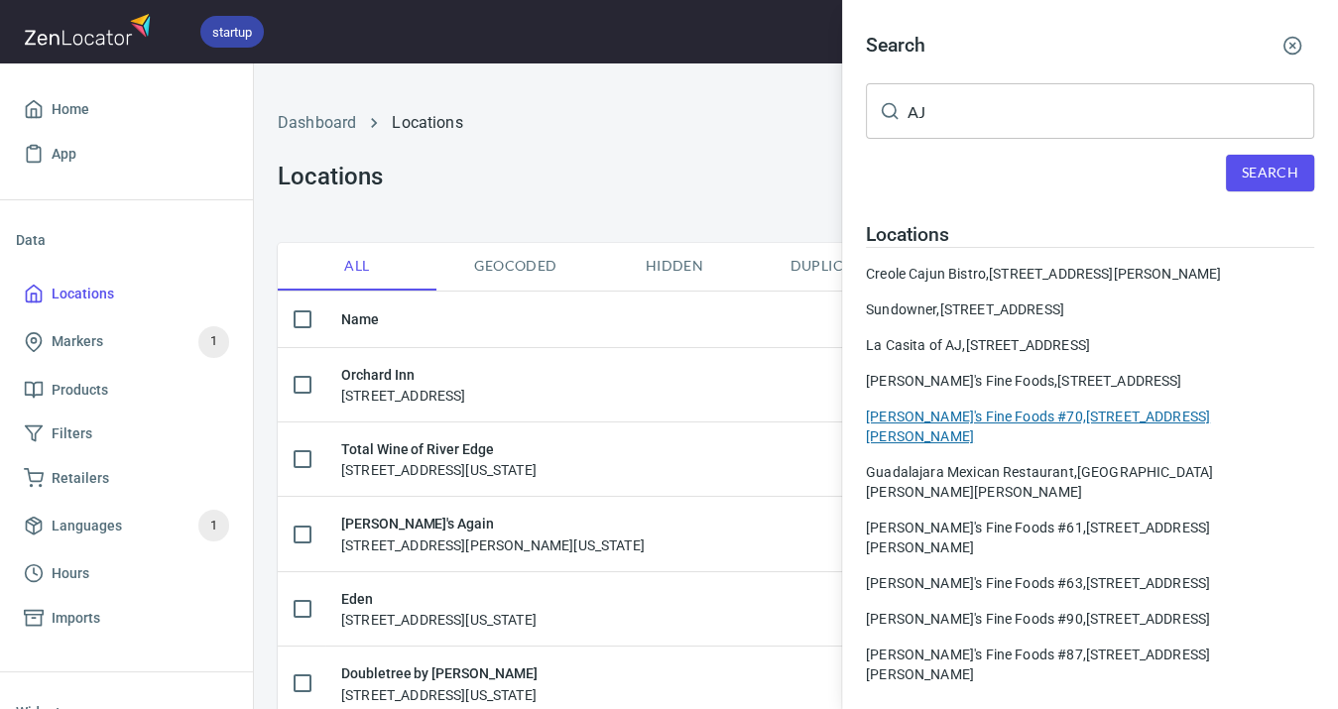
click at [1019, 413] on div "[PERSON_NAME]'s Fine Foods #70, [STREET_ADDRESS][PERSON_NAME]" at bounding box center [1090, 427] width 448 height 40
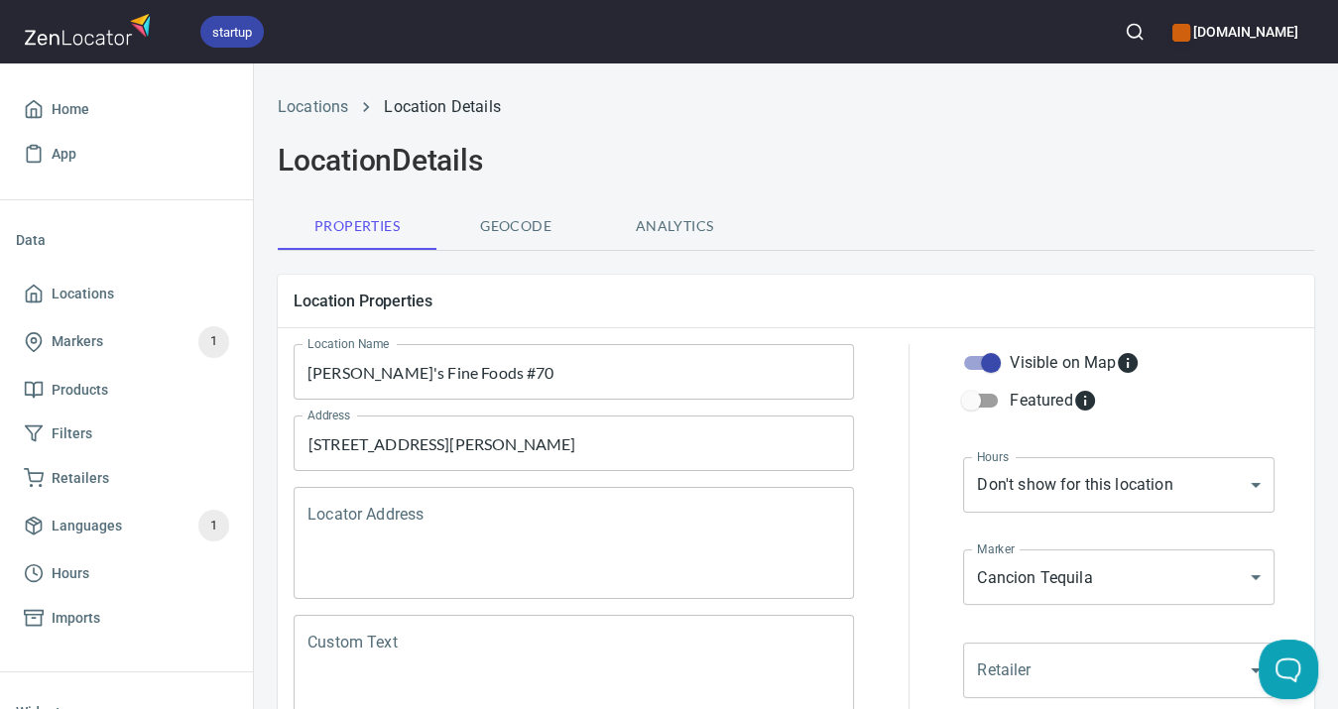
click at [996, 366] on input "Visible on Map" at bounding box center [990, 363] width 113 height 38
checkbox input "false"
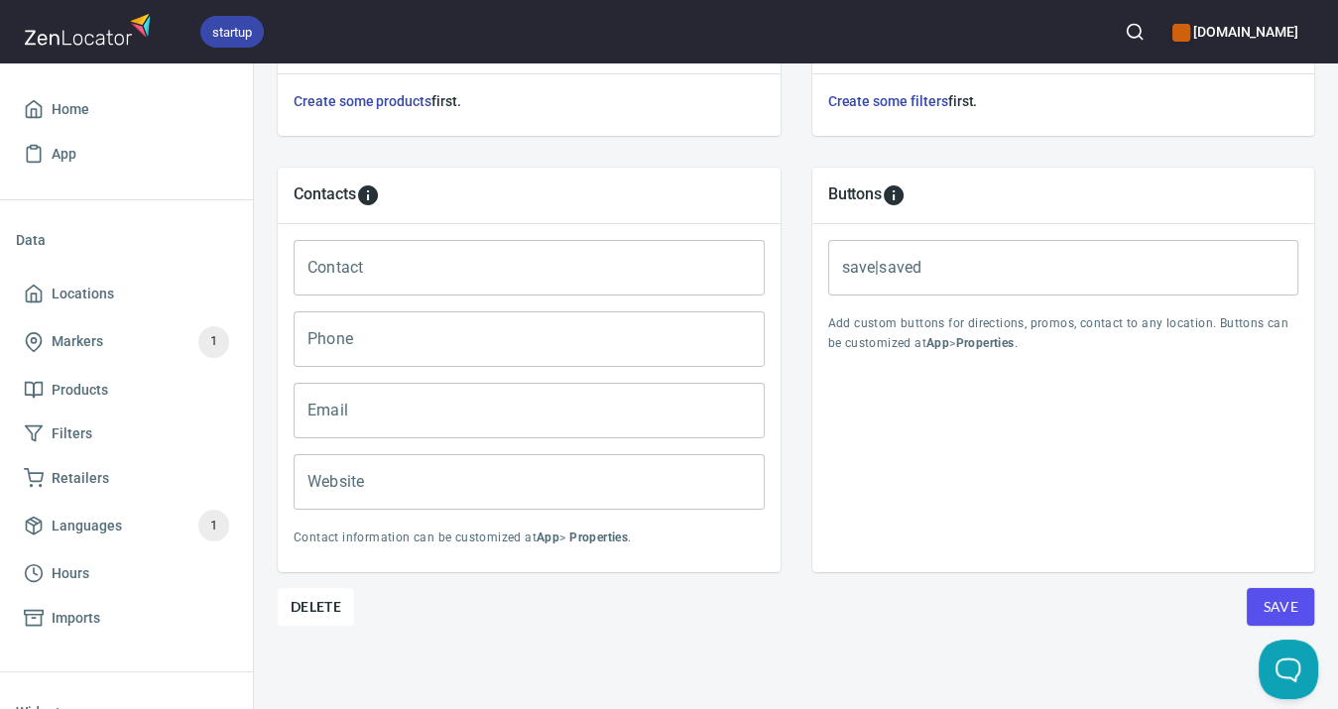
scroll to position [762, 0]
click at [1261, 589] on button "Save" at bounding box center [1279, 608] width 67 height 38
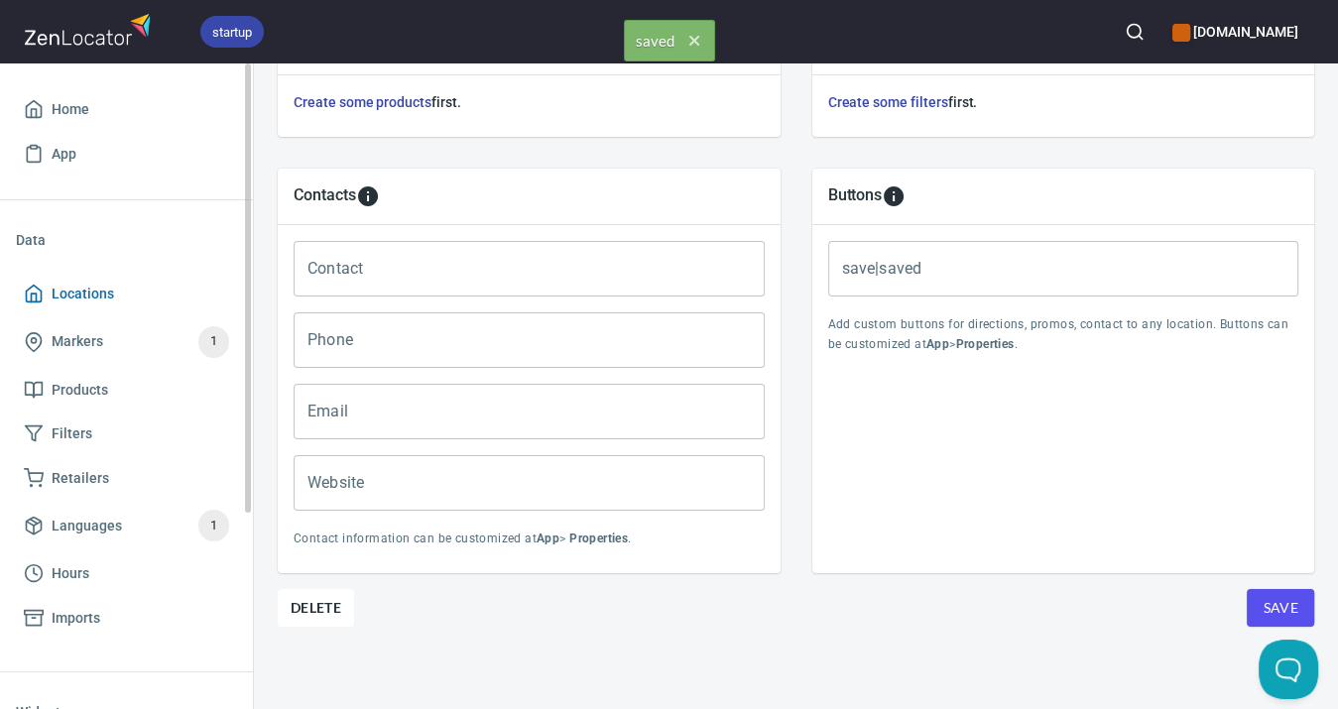
click at [91, 295] on span "Locations" at bounding box center [83, 294] width 62 height 25
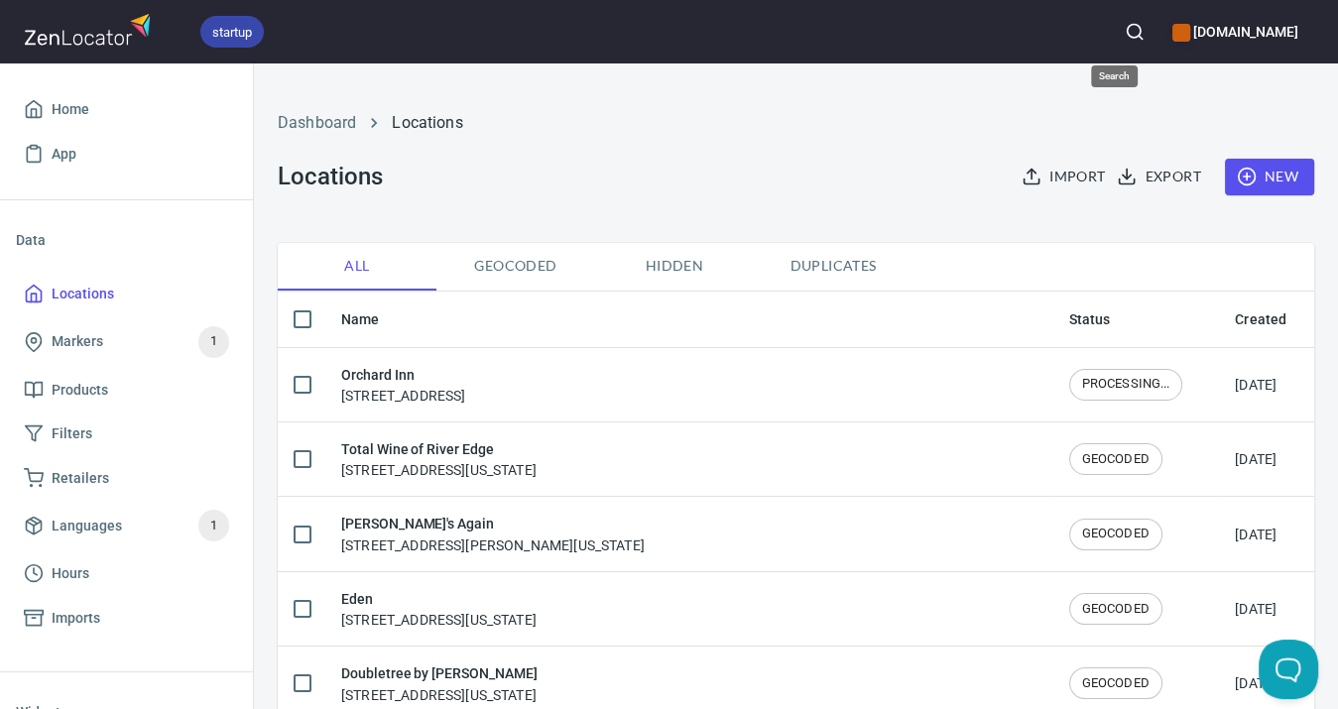
click at [1124, 29] on icon "button" at bounding box center [1134, 32] width 20 height 20
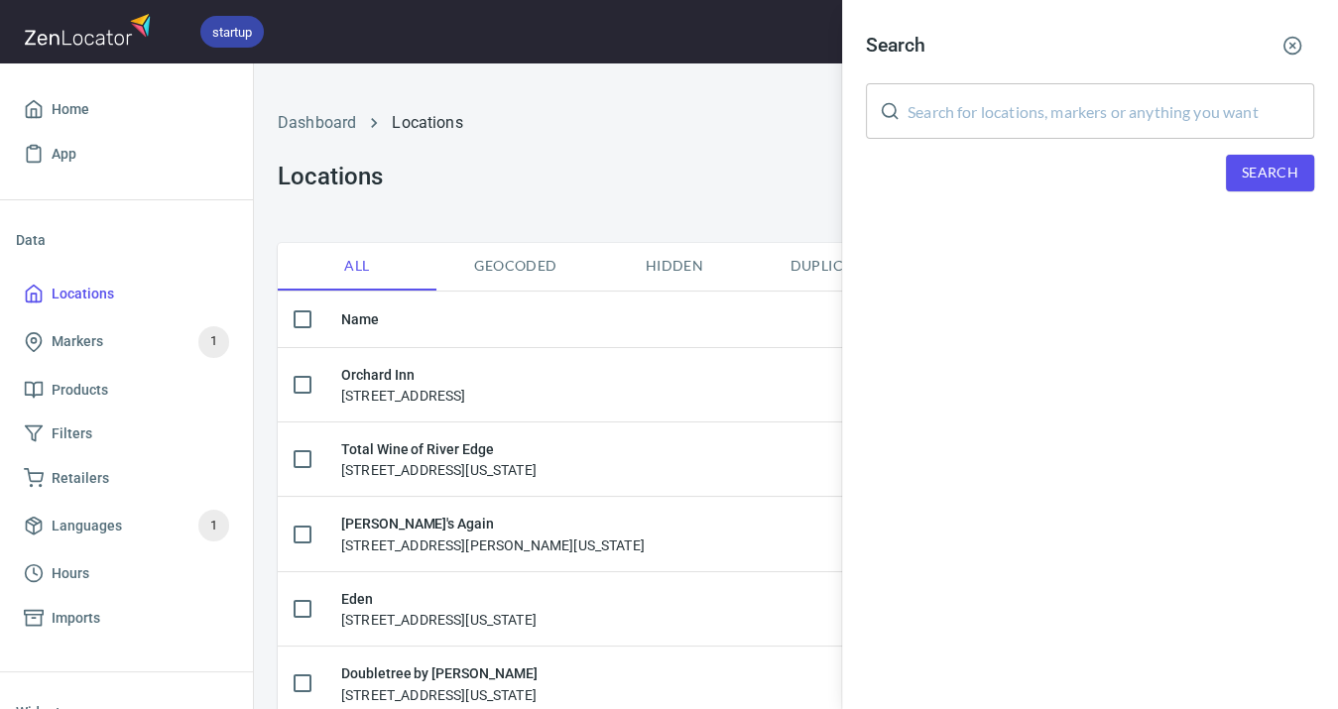
click at [1104, 116] on input "text" at bounding box center [1110, 111] width 407 height 56
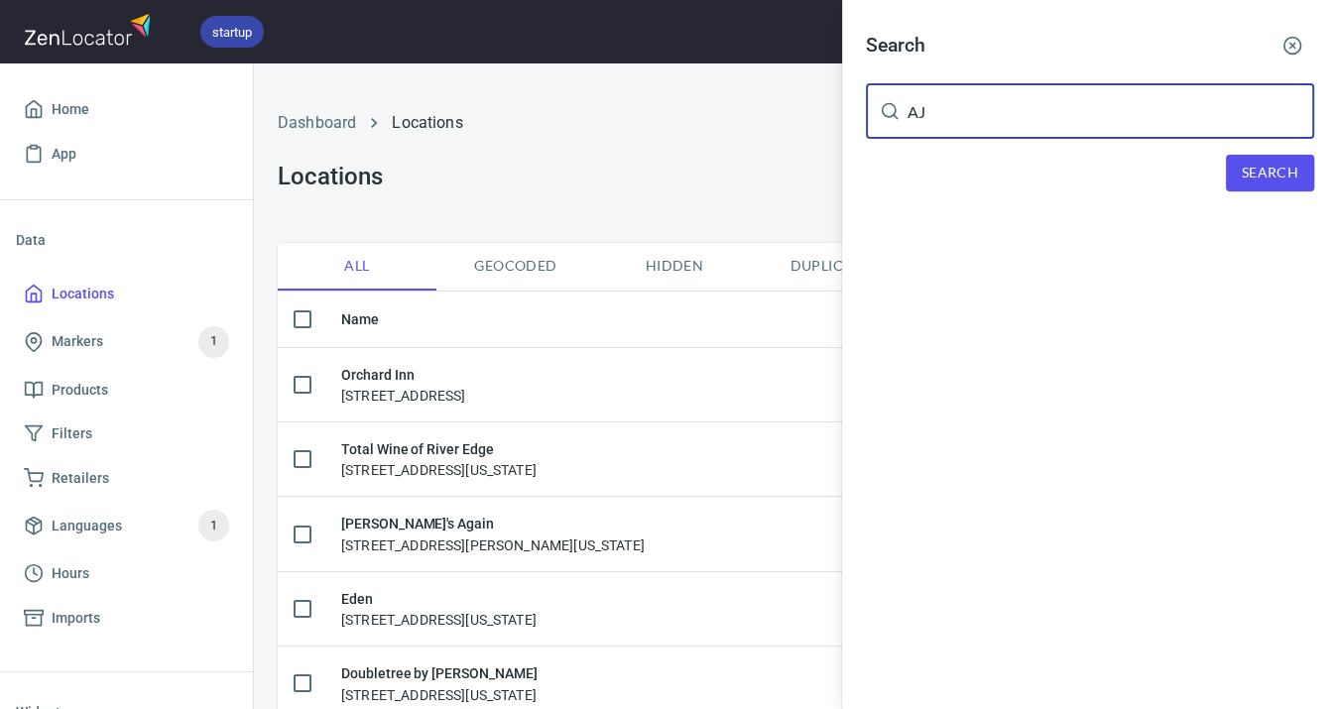
type input "AJ"
click at [1273, 161] on span "Search" at bounding box center [1269, 173] width 57 height 25
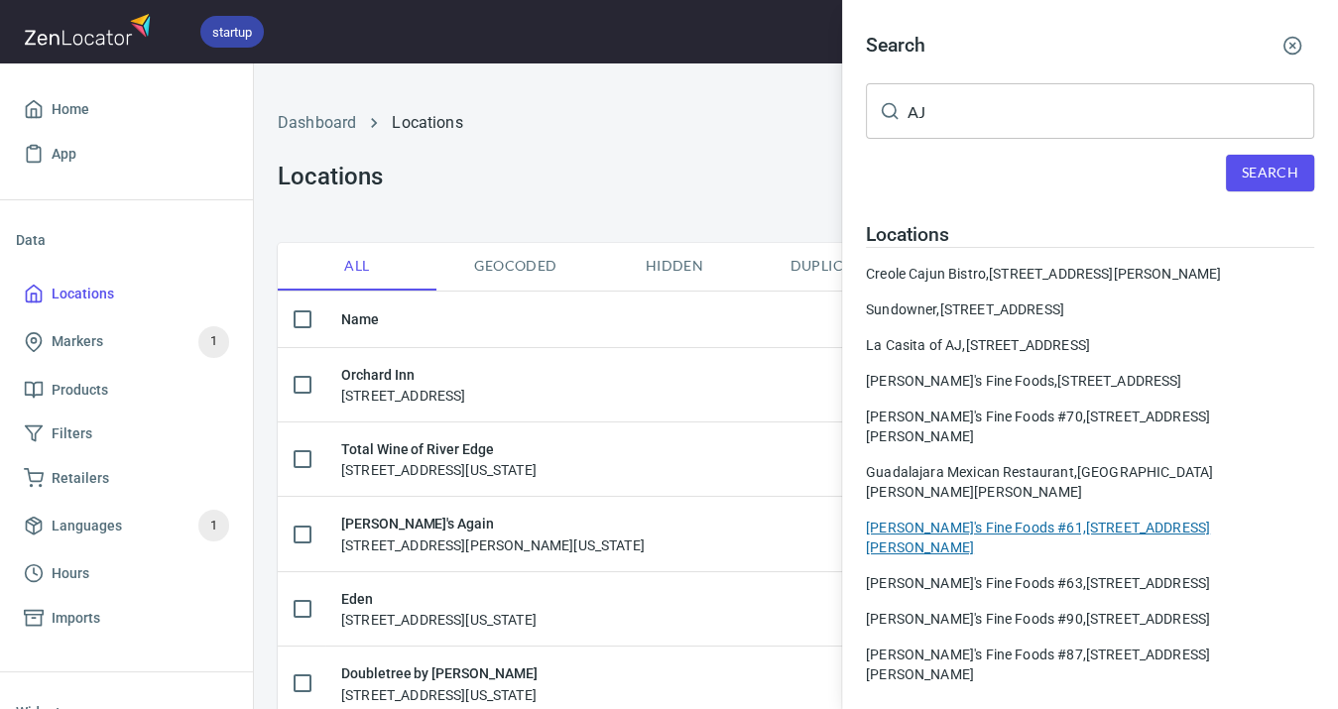
click at [1029, 518] on div "AJ's Fine Foods #61, [STREET_ADDRESS][PERSON_NAME]" at bounding box center [1090, 538] width 448 height 40
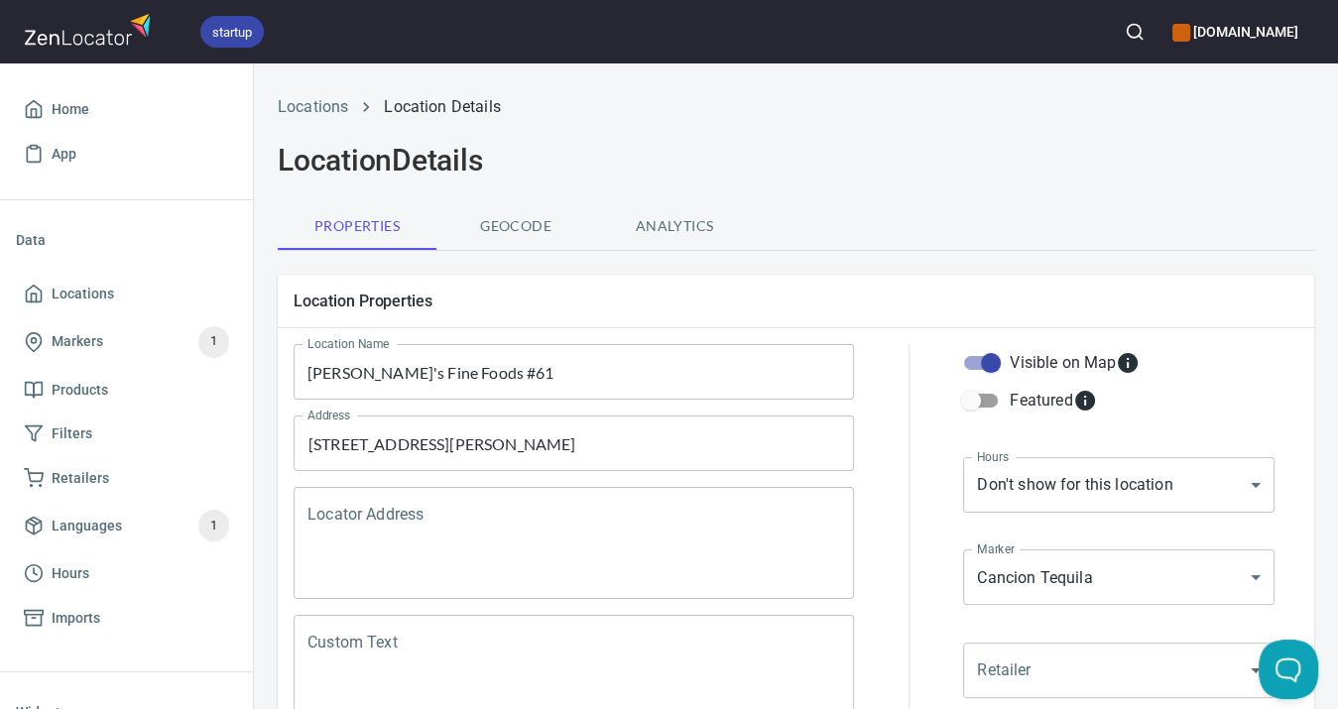
click at [991, 361] on input "Visible on Map" at bounding box center [990, 363] width 113 height 38
checkbox input "false"
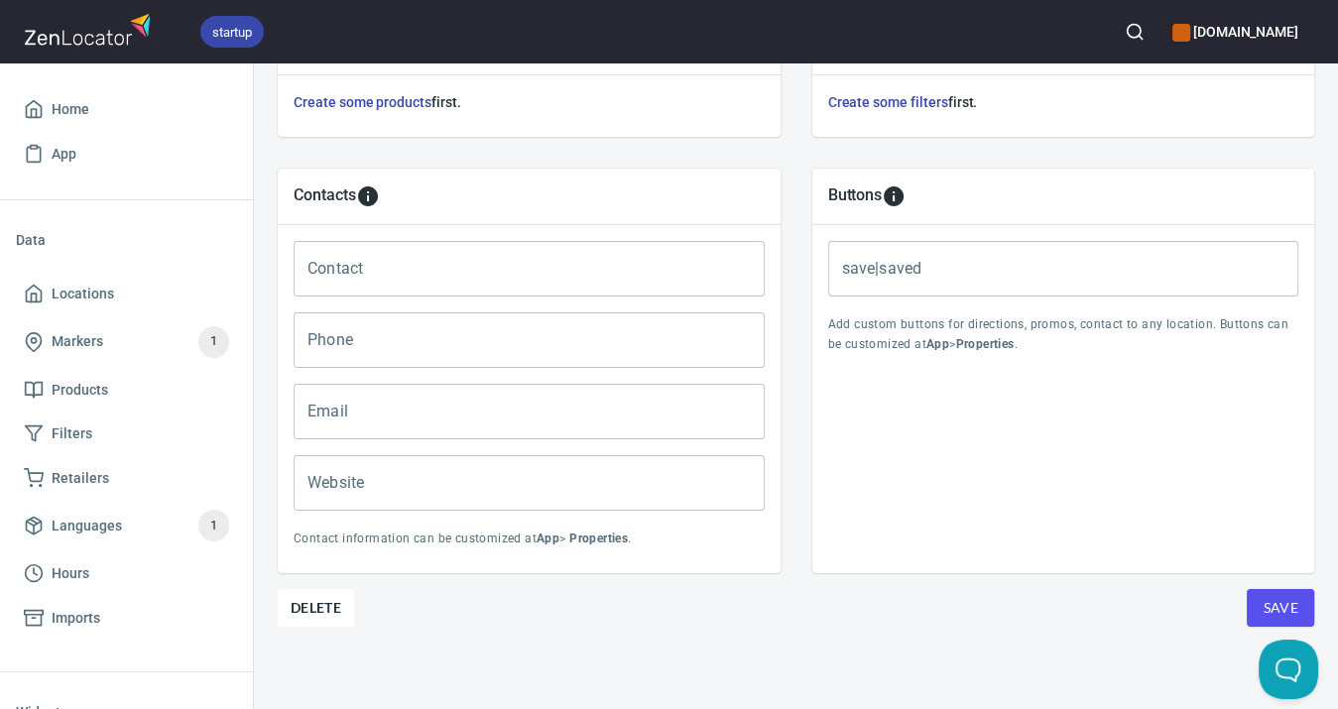
scroll to position [762, 0]
click at [1257, 592] on button "Save" at bounding box center [1279, 608] width 67 height 38
click at [96, 296] on span "Locations" at bounding box center [83, 294] width 62 height 25
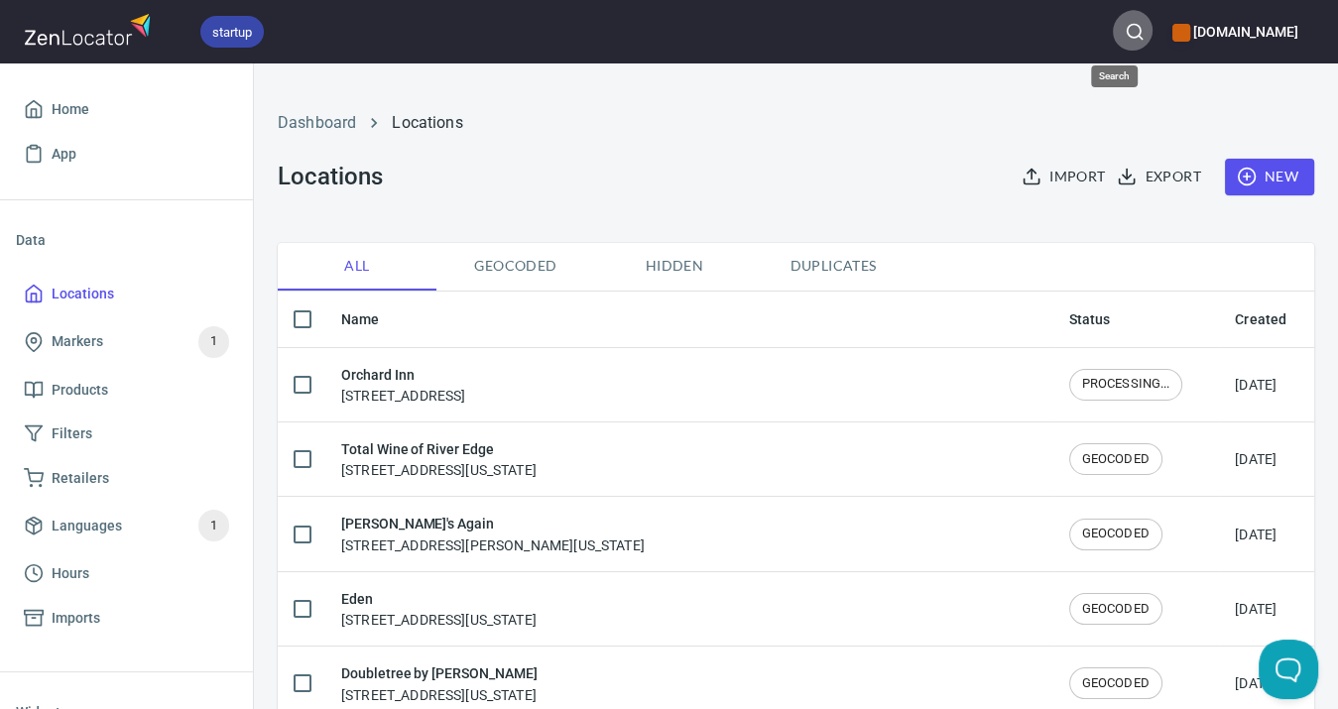
click at [1124, 32] on icon "button" at bounding box center [1134, 32] width 20 height 20
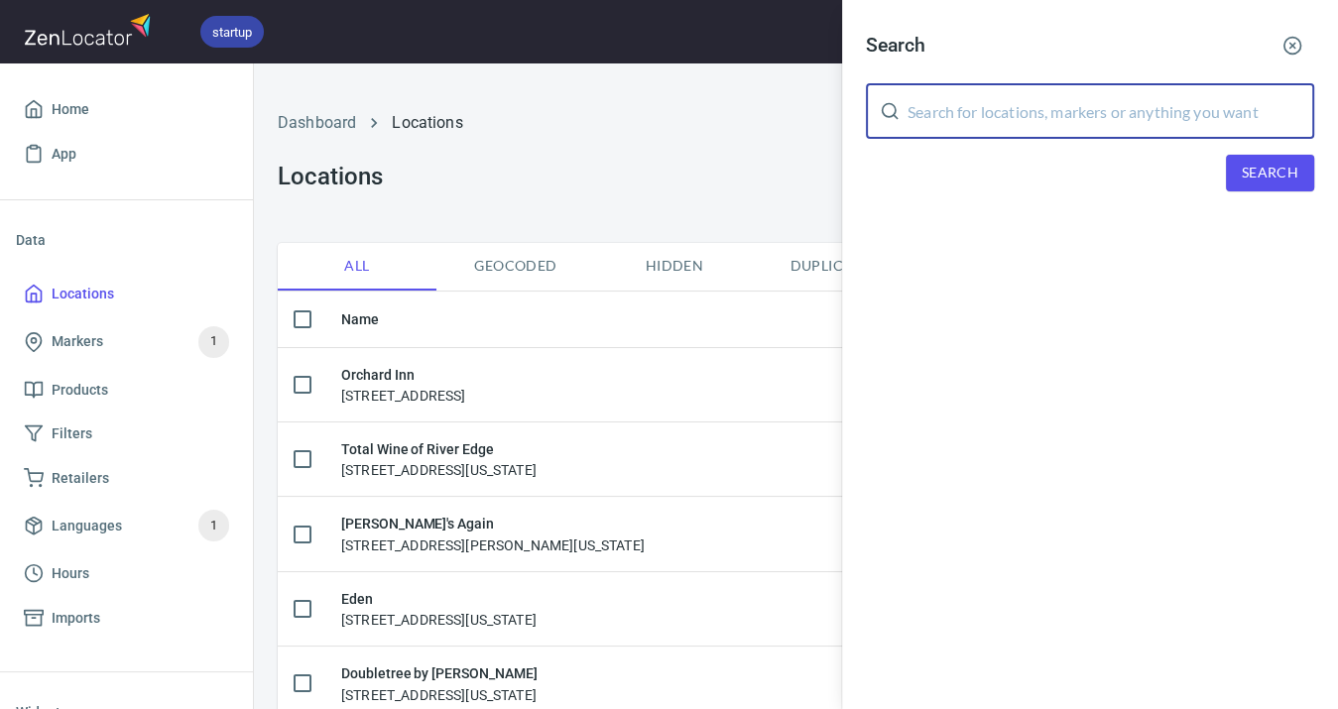
click at [995, 110] on input "text" at bounding box center [1110, 111] width 407 height 56
type input "AJ"
click at [1256, 176] on span "Search" at bounding box center [1269, 173] width 57 height 25
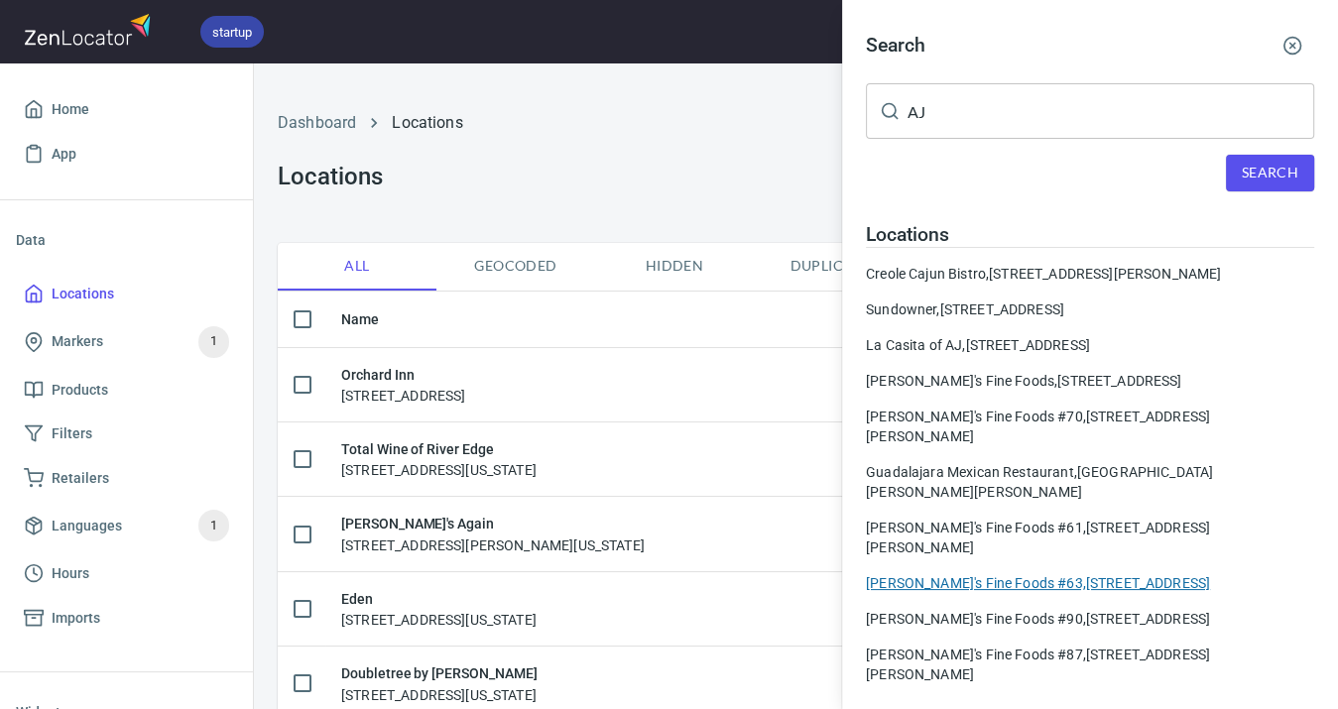
click at [995, 573] on div "[PERSON_NAME]'s Fine Foods #63, [STREET_ADDRESS]" at bounding box center [1090, 583] width 448 height 20
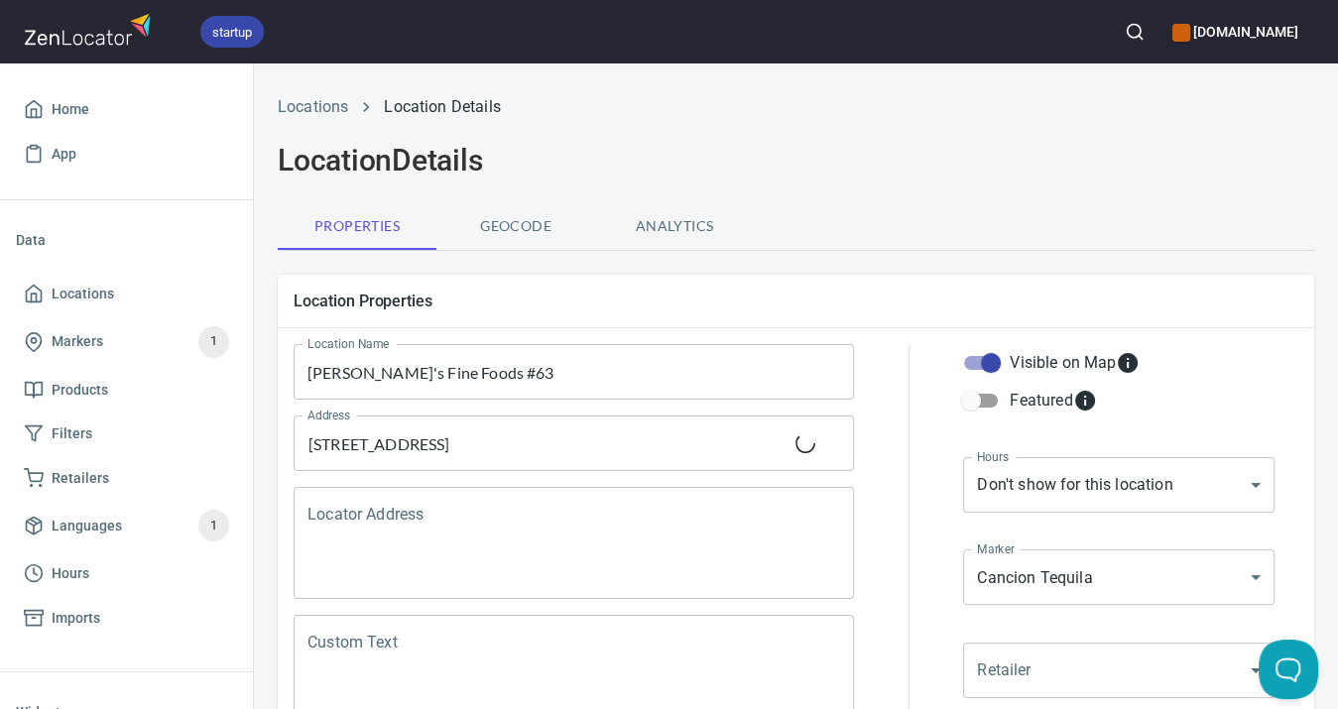
click at [988, 355] on input "Visible on Map" at bounding box center [990, 363] width 113 height 38
checkbox input "false"
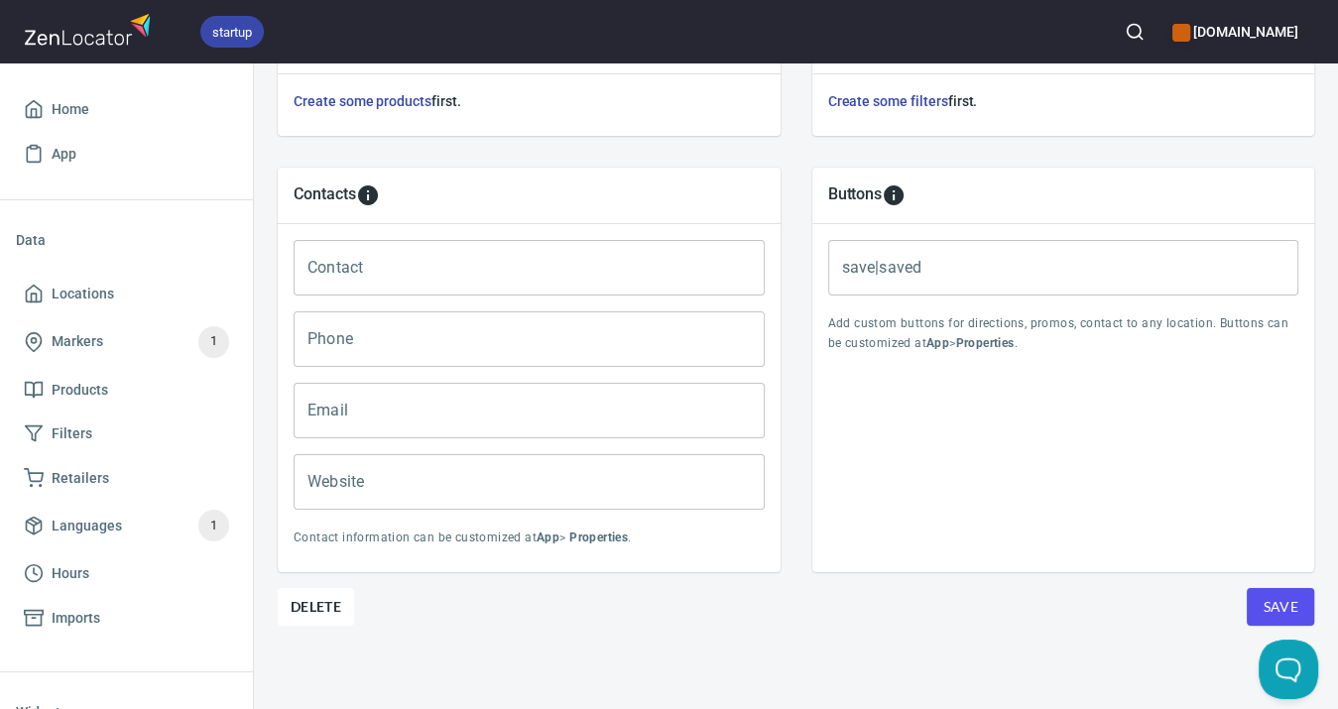
scroll to position [762, 0]
click at [1271, 604] on span "Save" at bounding box center [1280, 608] width 36 height 25
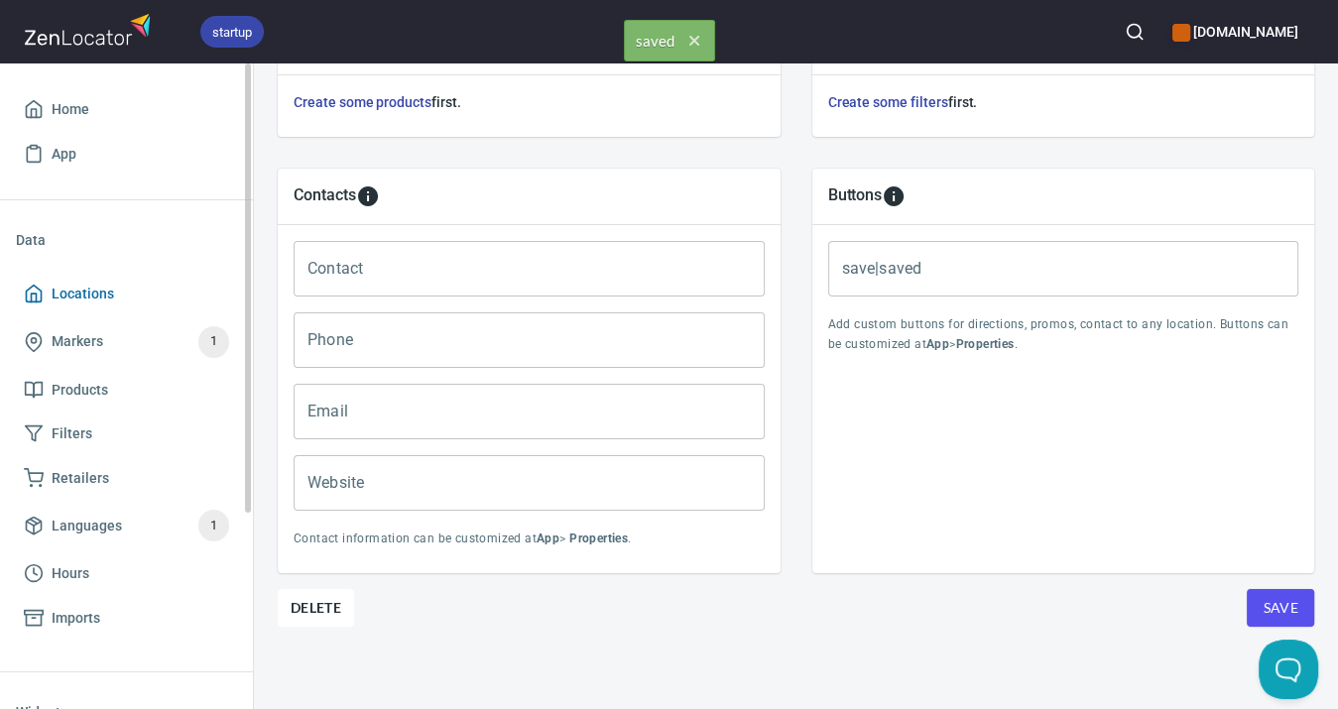
click at [116, 299] on span "Locations" at bounding box center [126, 294] width 205 height 25
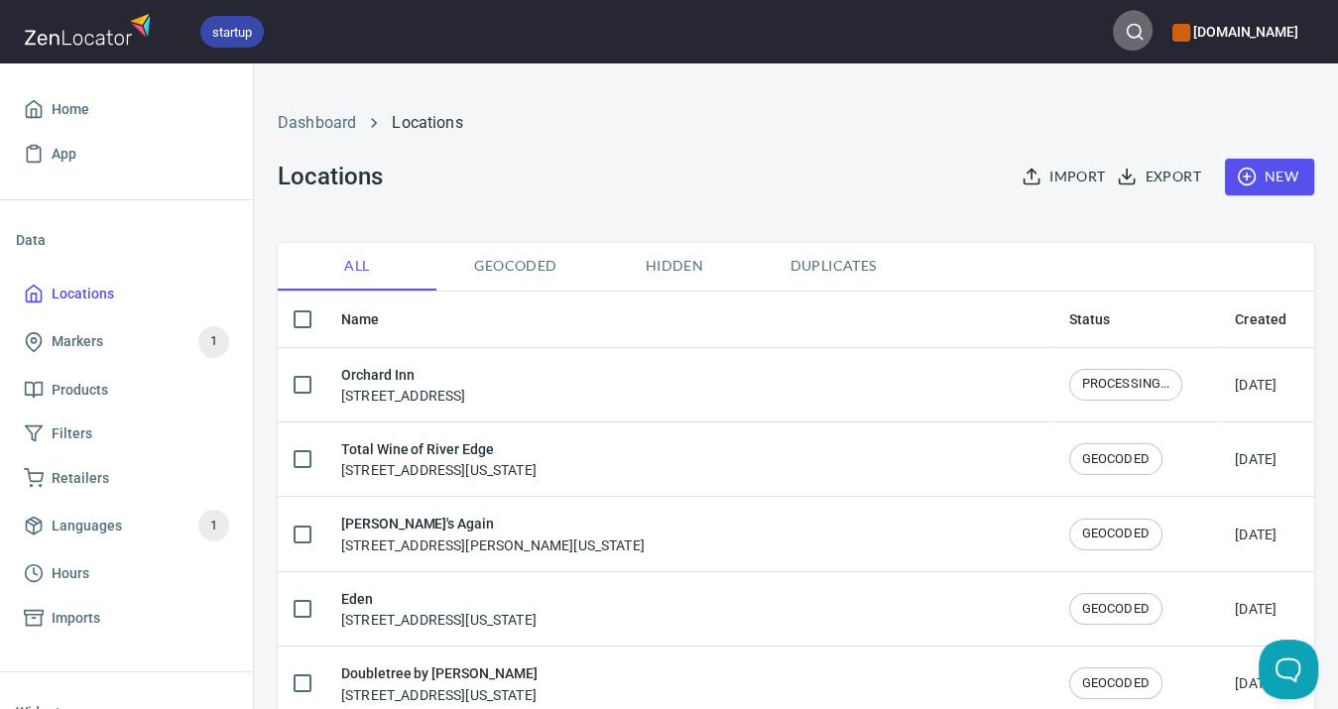
click at [1126, 33] on circle "button" at bounding box center [1132, 31] width 13 height 13
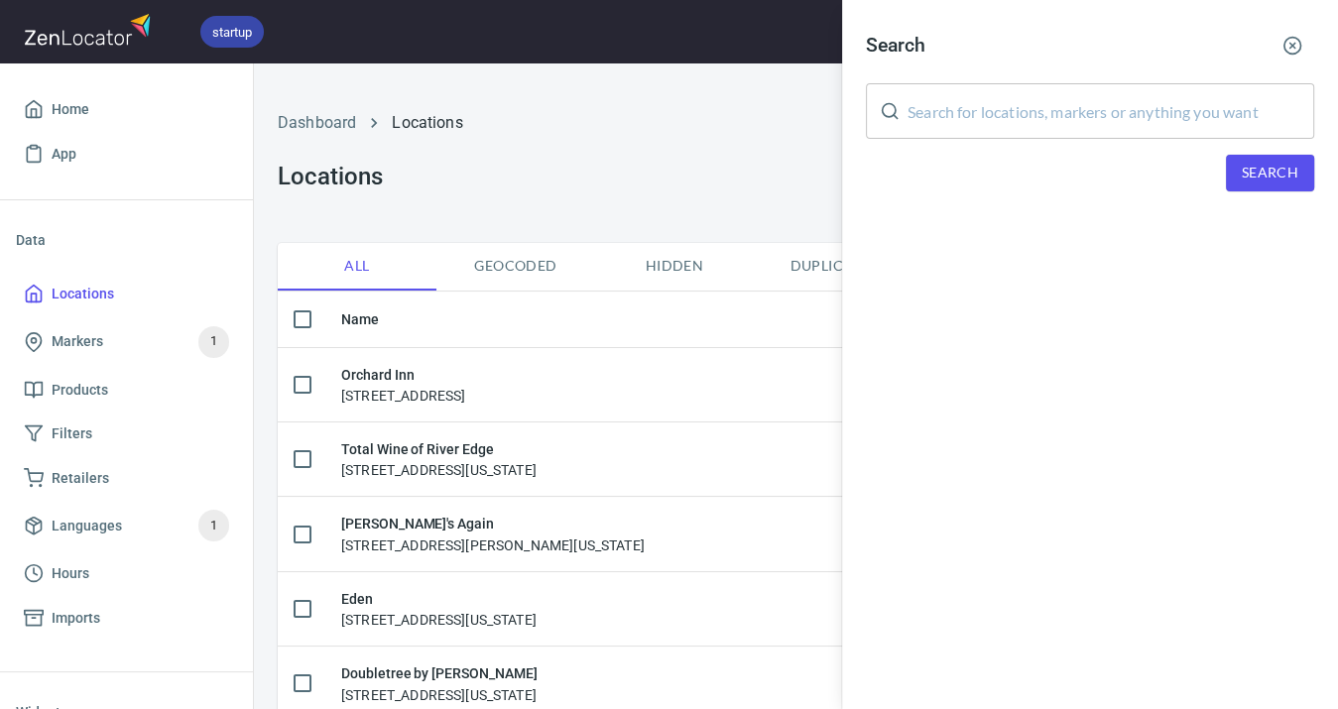
click at [1065, 97] on input "text" at bounding box center [1110, 111] width 407 height 56
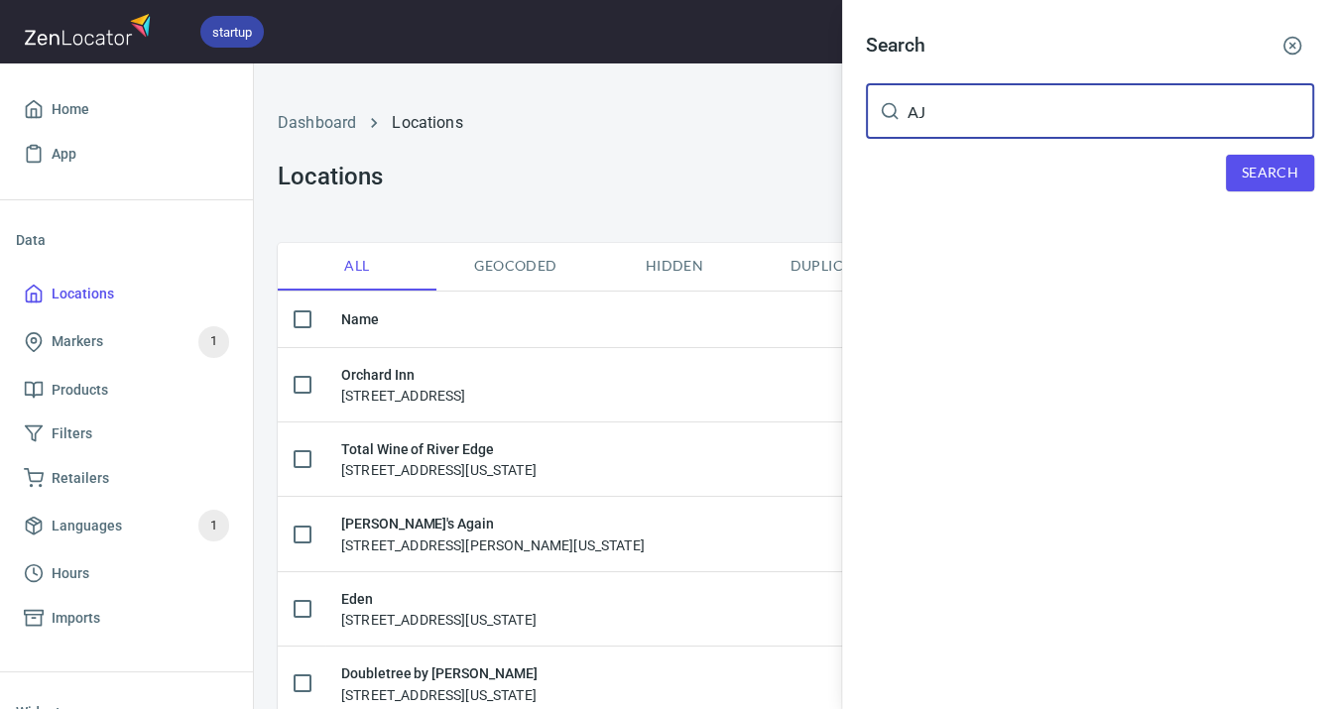
type input "AJ"
click at [1292, 171] on span "Search" at bounding box center [1269, 173] width 57 height 25
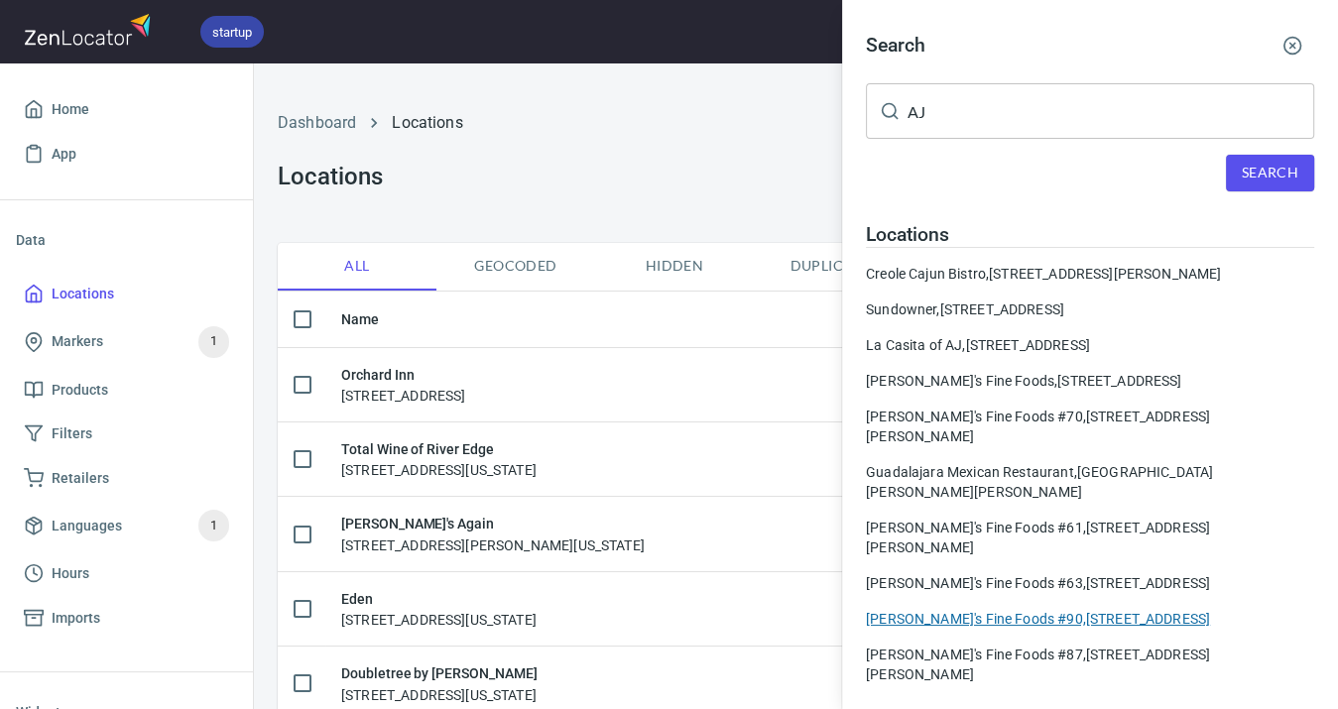
click at [1084, 609] on div "AJ's Fine Foods #90, [STREET_ADDRESS]" at bounding box center [1090, 619] width 448 height 20
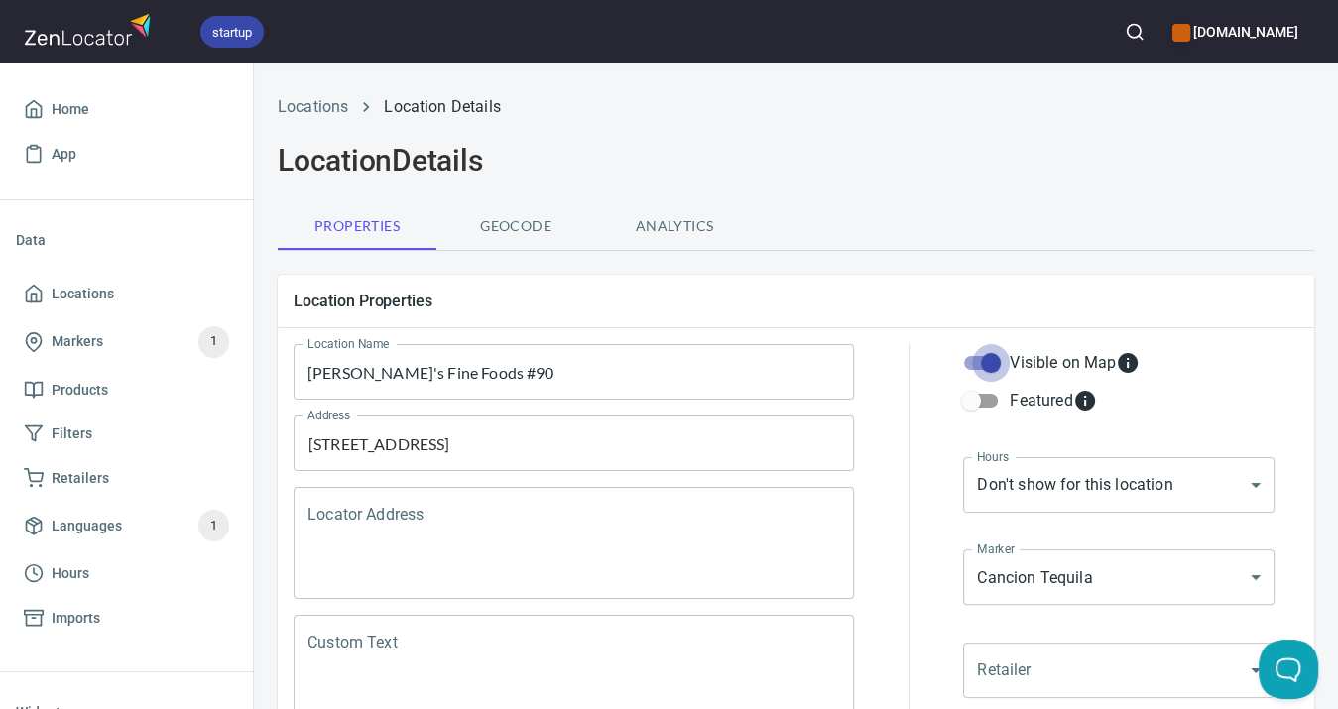
click at [987, 363] on input "Visible on Map" at bounding box center [990, 363] width 113 height 38
checkbox input "false"
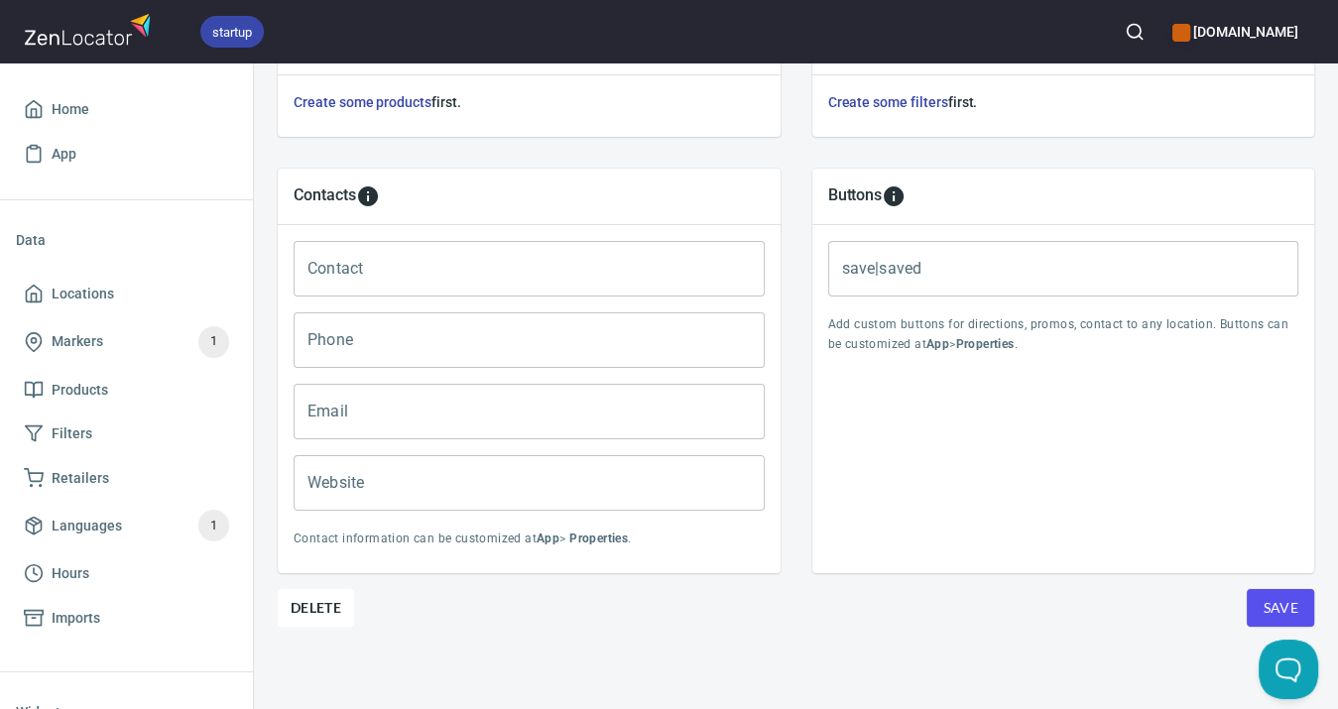
scroll to position [762, 0]
click at [1285, 597] on span "Save" at bounding box center [1280, 608] width 36 height 25
click at [90, 296] on span "Locations" at bounding box center [83, 294] width 62 height 25
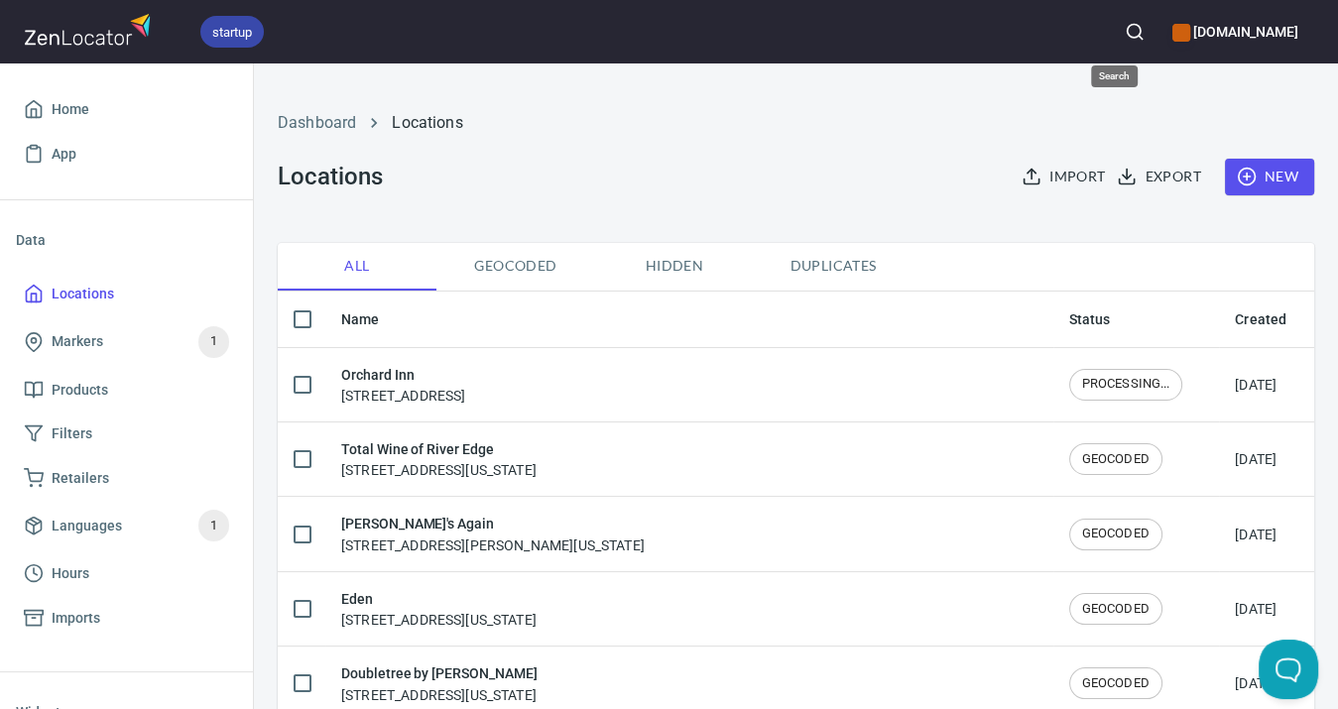
click at [1124, 38] on icon "button" at bounding box center [1134, 32] width 20 height 20
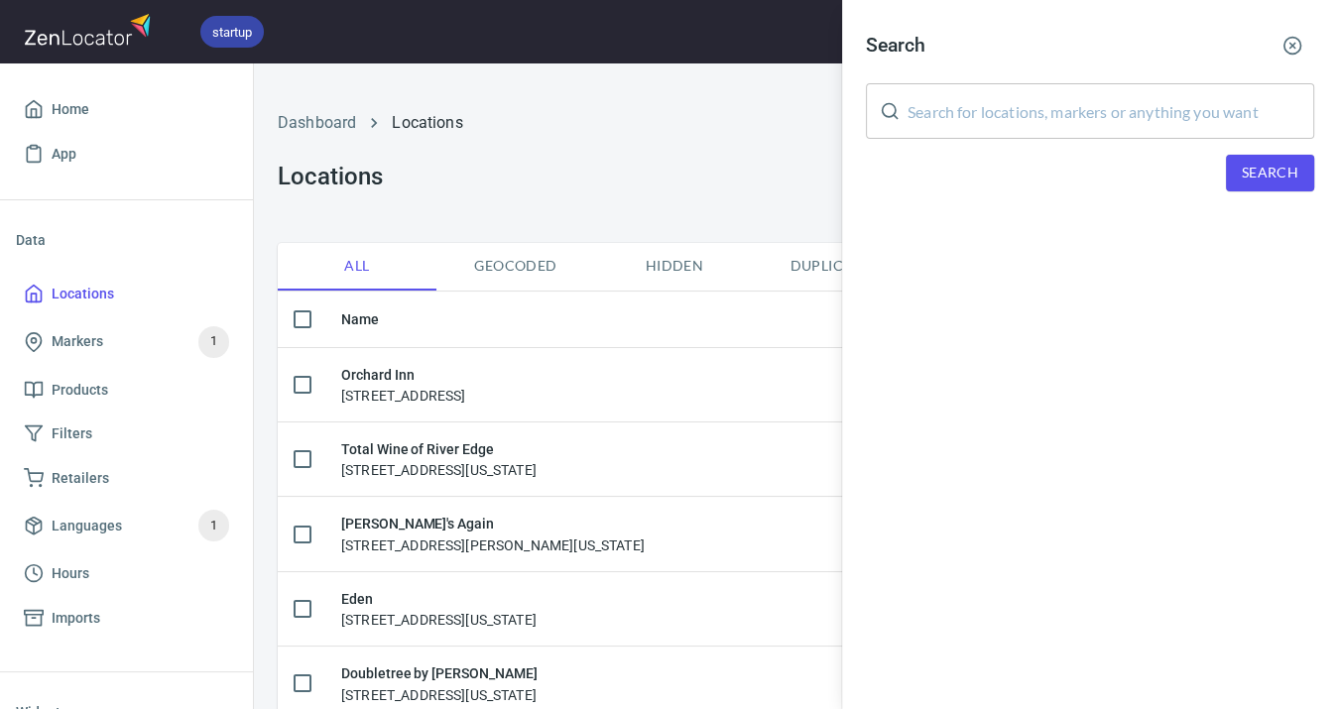
click at [1089, 97] on input "text" at bounding box center [1110, 111] width 407 height 56
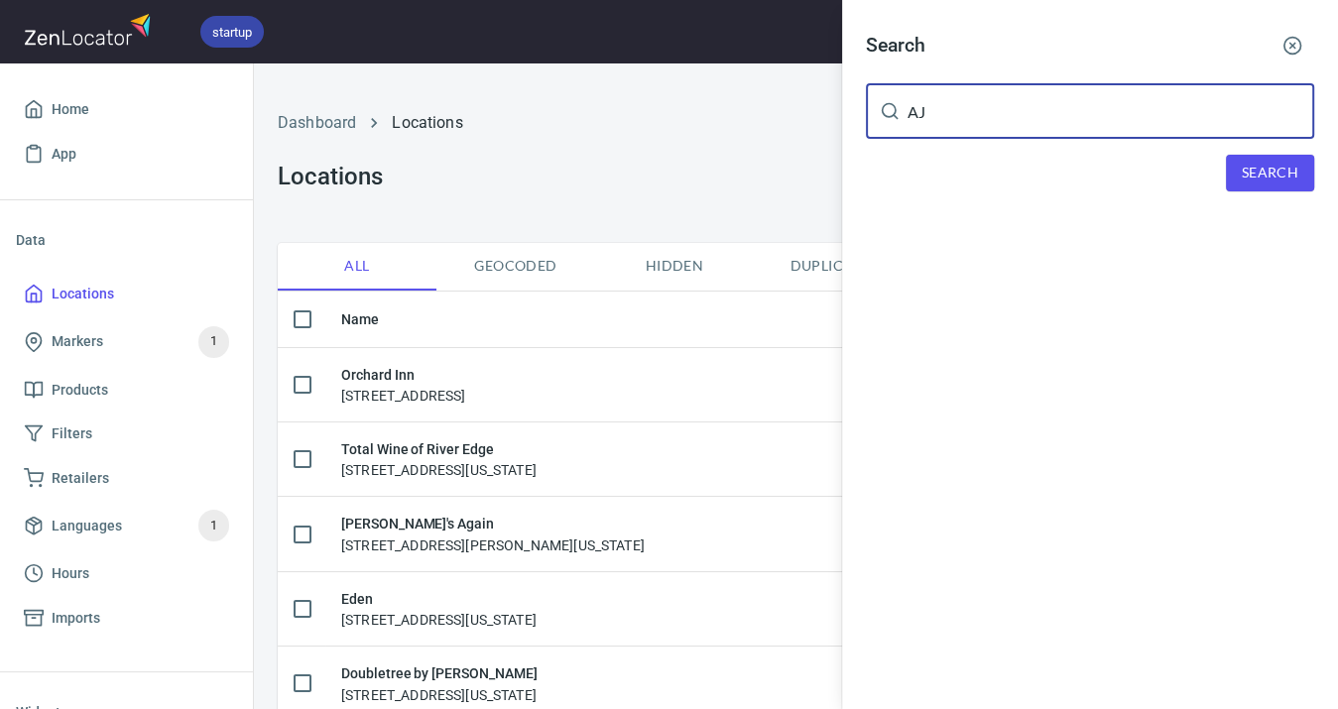
type input "AJ"
click at [1267, 187] on div "Search AJ ​ Search" at bounding box center [1090, 123] width 496 height 247
click at [1266, 169] on span "Search" at bounding box center [1269, 173] width 57 height 25
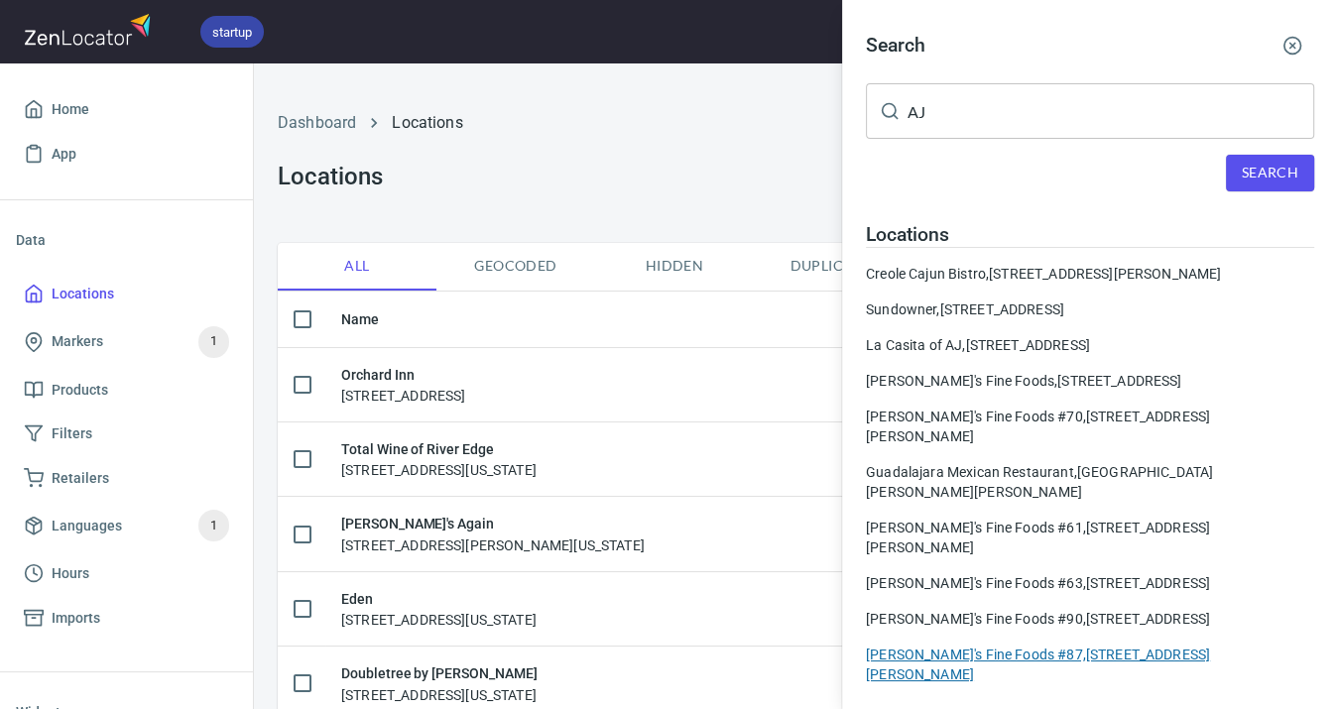
click at [1018, 645] on div "[PERSON_NAME]'s Fine Foods #87, [STREET_ADDRESS][PERSON_NAME]" at bounding box center [1090, 665] width 448 height 40
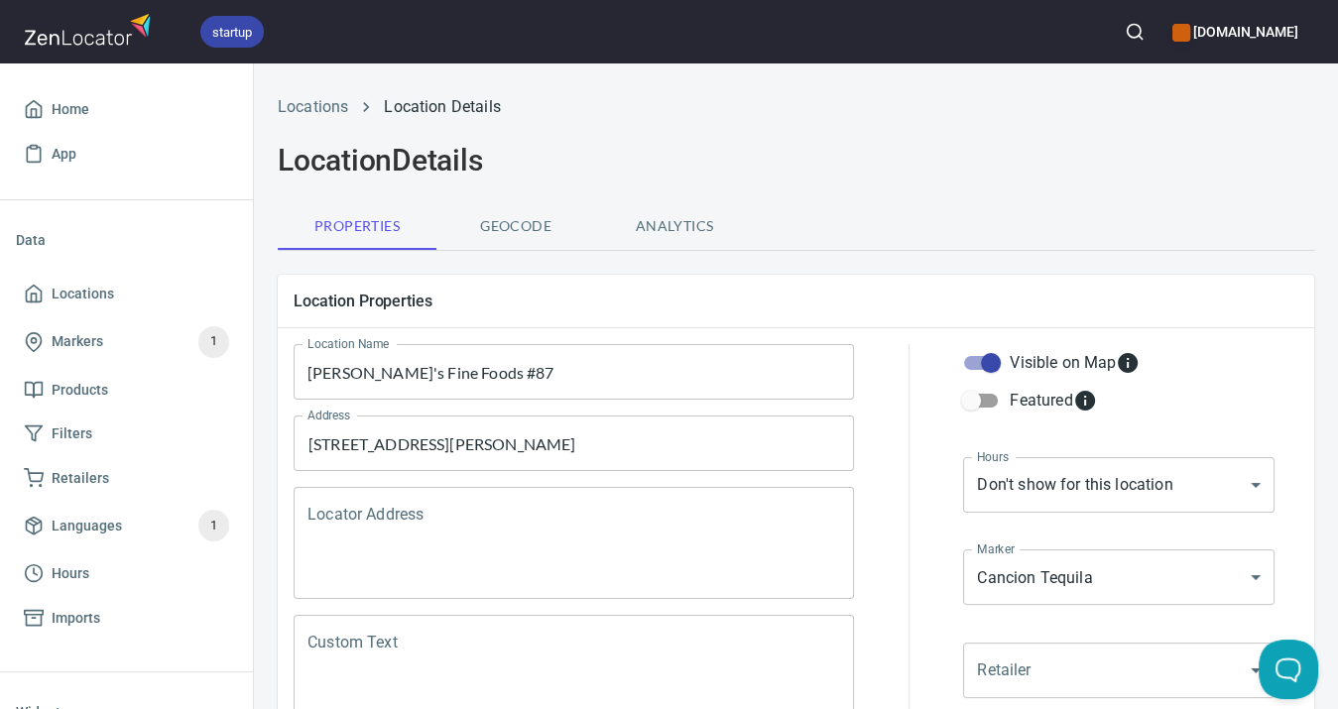
click at [995, 360] on input "Visible on Map" at bounding box center [990, 363] width 113 height 38
checkbox input "false"
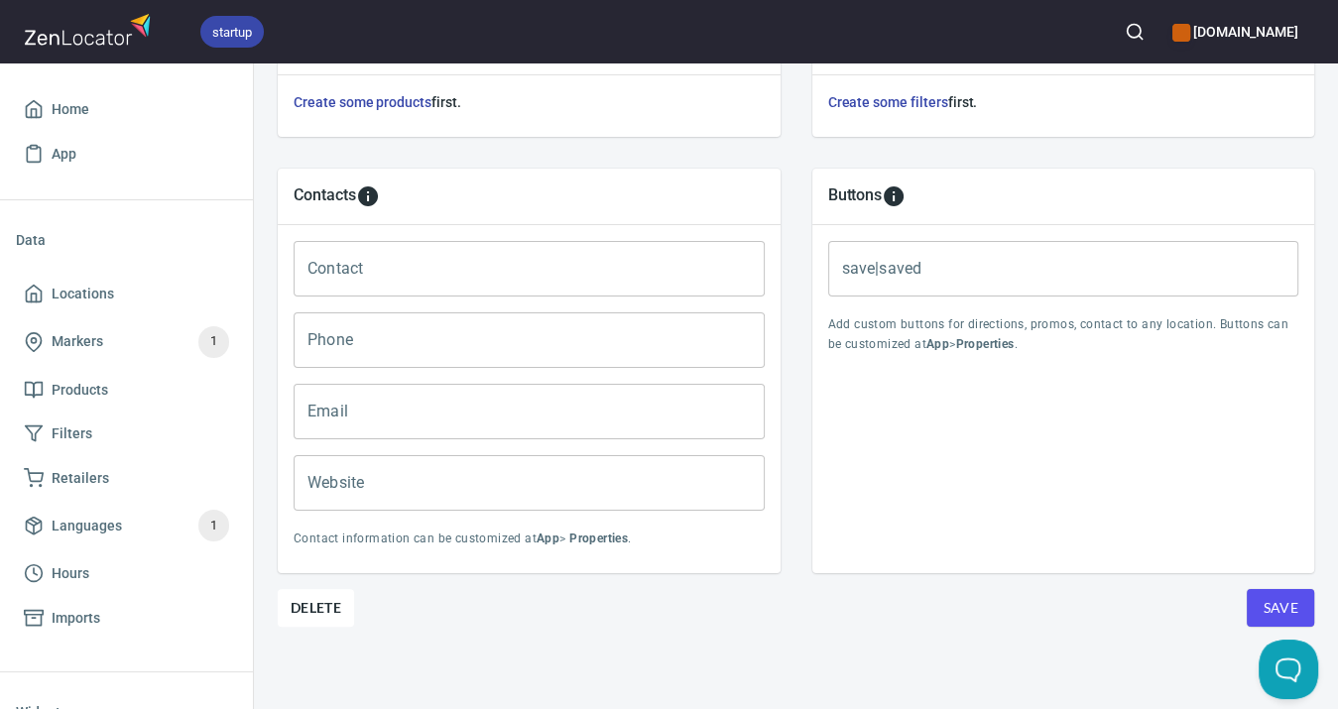
scroll to position [762, 0]
click at [1265, 612] on span "Save" at bounding box center [1280, 608] width 36 height 25
click at [73, 286] on span "Locations" at bounding box center [83, 294] width 62 height 25
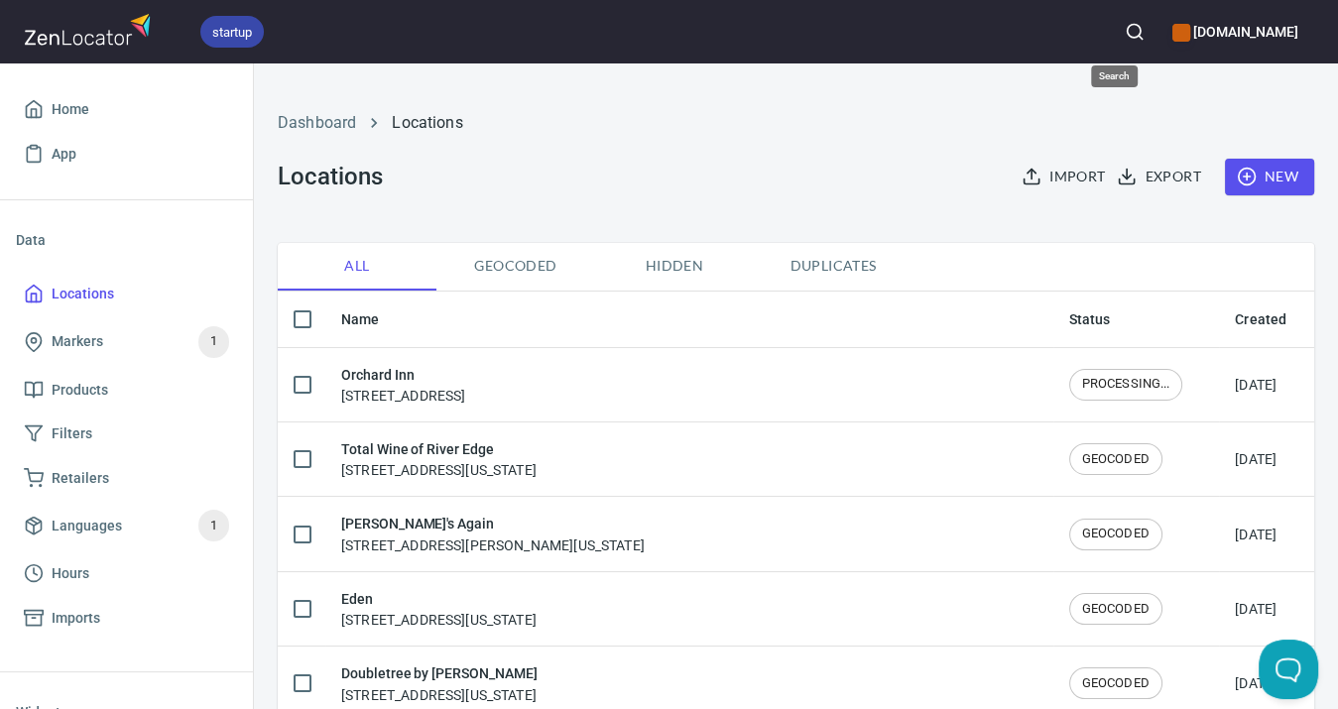
click at [1124, 37] on icon "button" at bounding box center [1134, 32] width 20 height 20
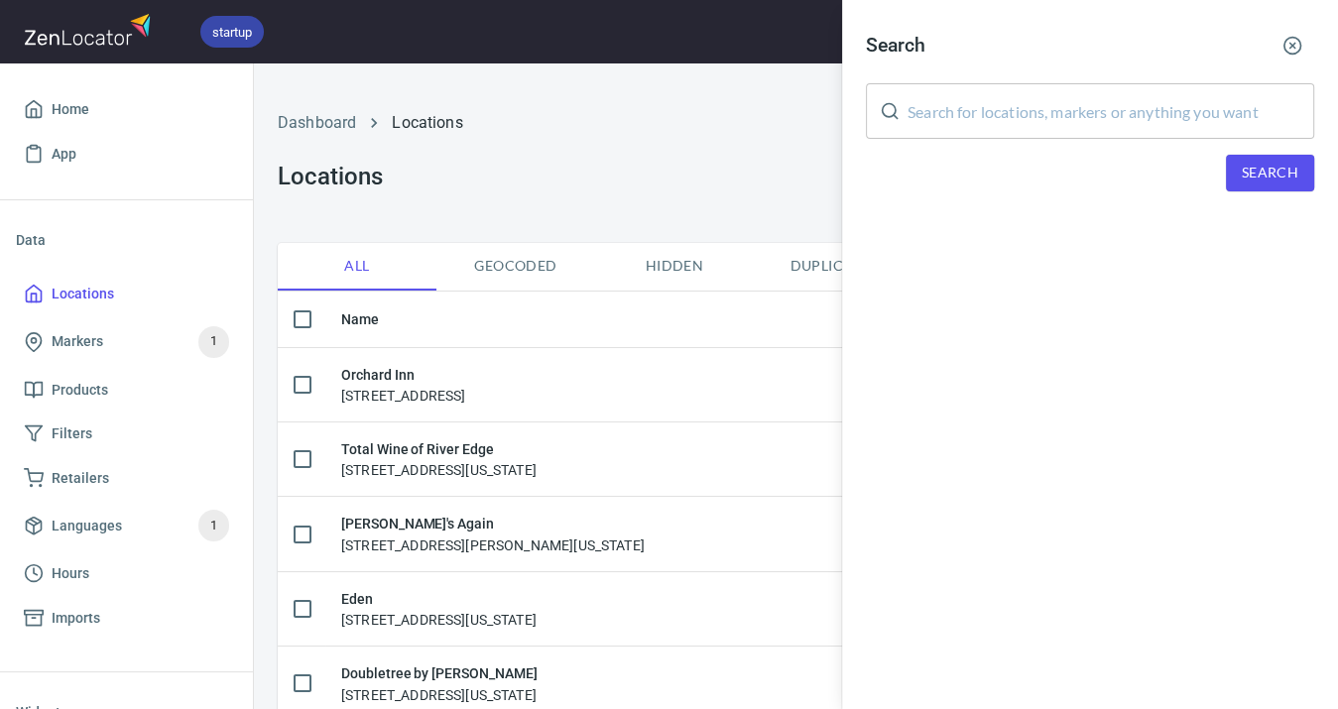
click at [718, 140] on div at bounding box center [669, 354] width 1338 height 709
